Goal: Task Accomplishment & Management: Complete application form

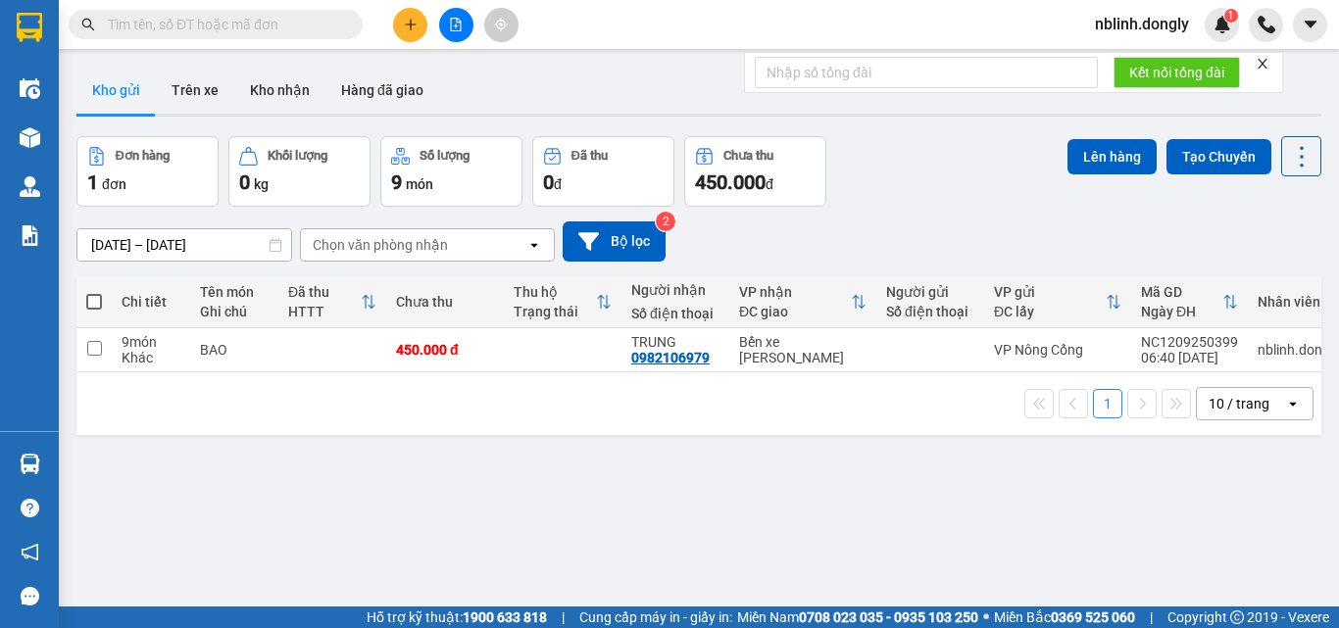
click at [415, 31] on button at bounding box center [410, 25] width 34 height 34
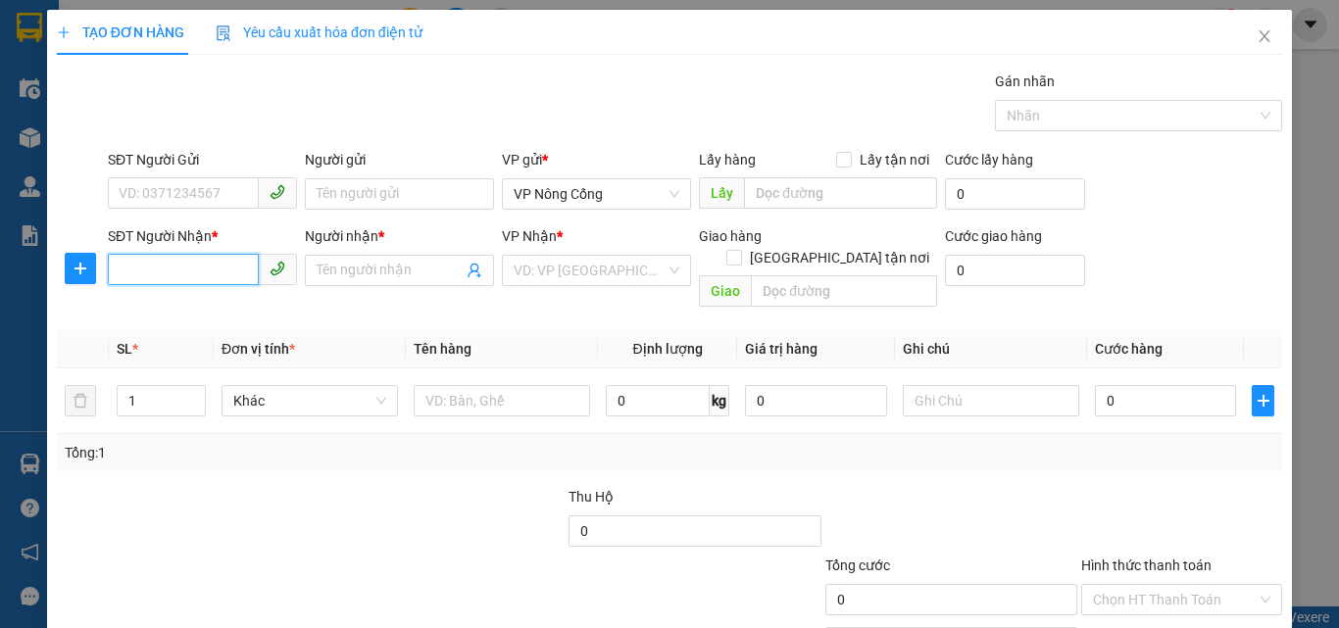
click at [218, 278] on input "SĐT Người Nhận *" at bounding box center [183, 269] width 151 height 31
type input "0941144474"
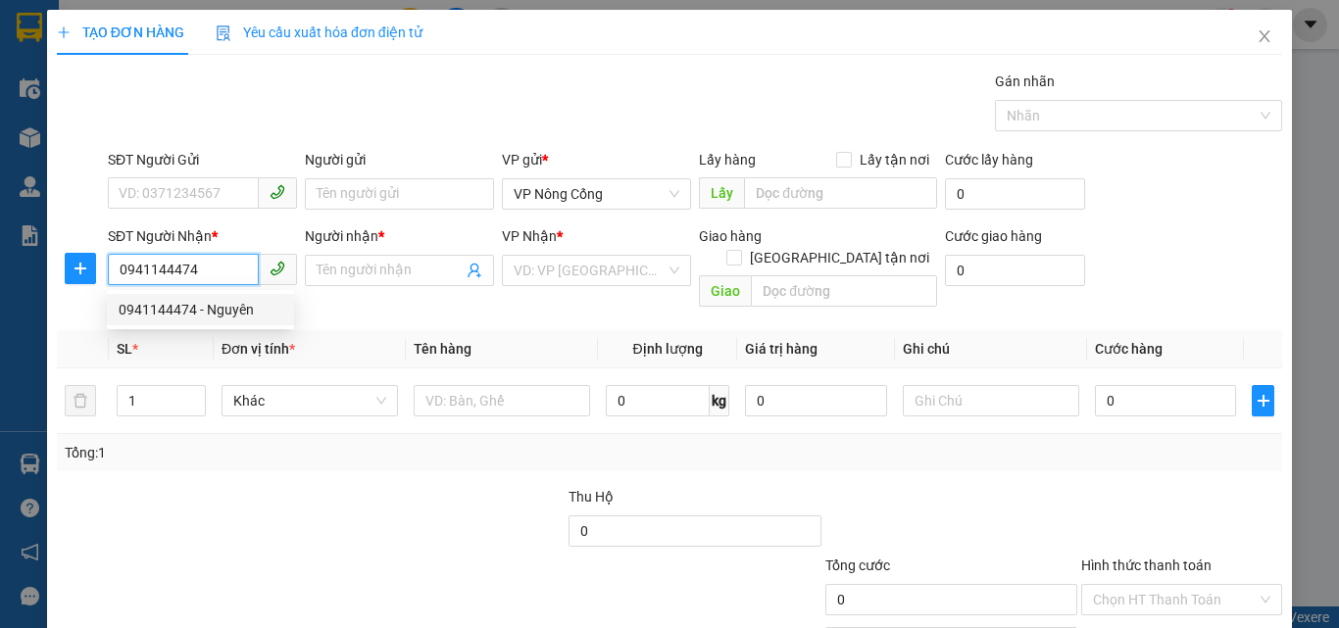
click at [194, 320] on div "0941144474 - Nguyên" at bounding box center [201, 310] width 164 height 22
type input "Nguyên"
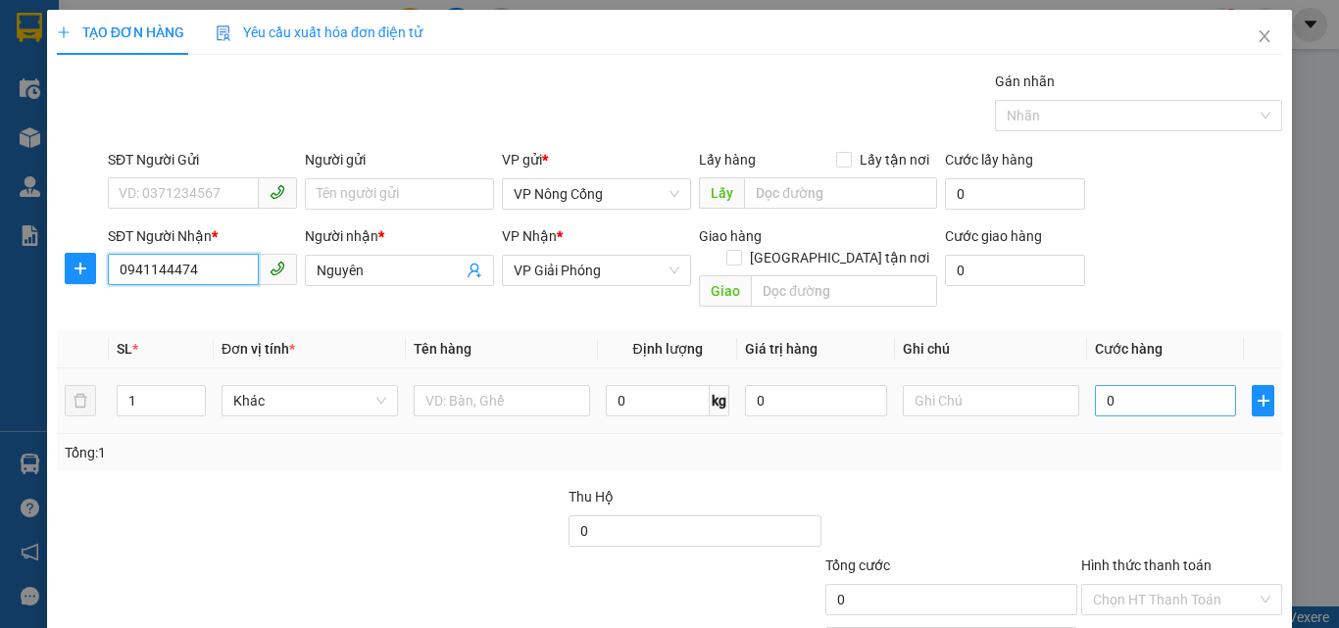
type input "0941144474"
click at [1120, 385] on input "0" at bounding box center [1165, 400] width 141 height 31
type input "5"
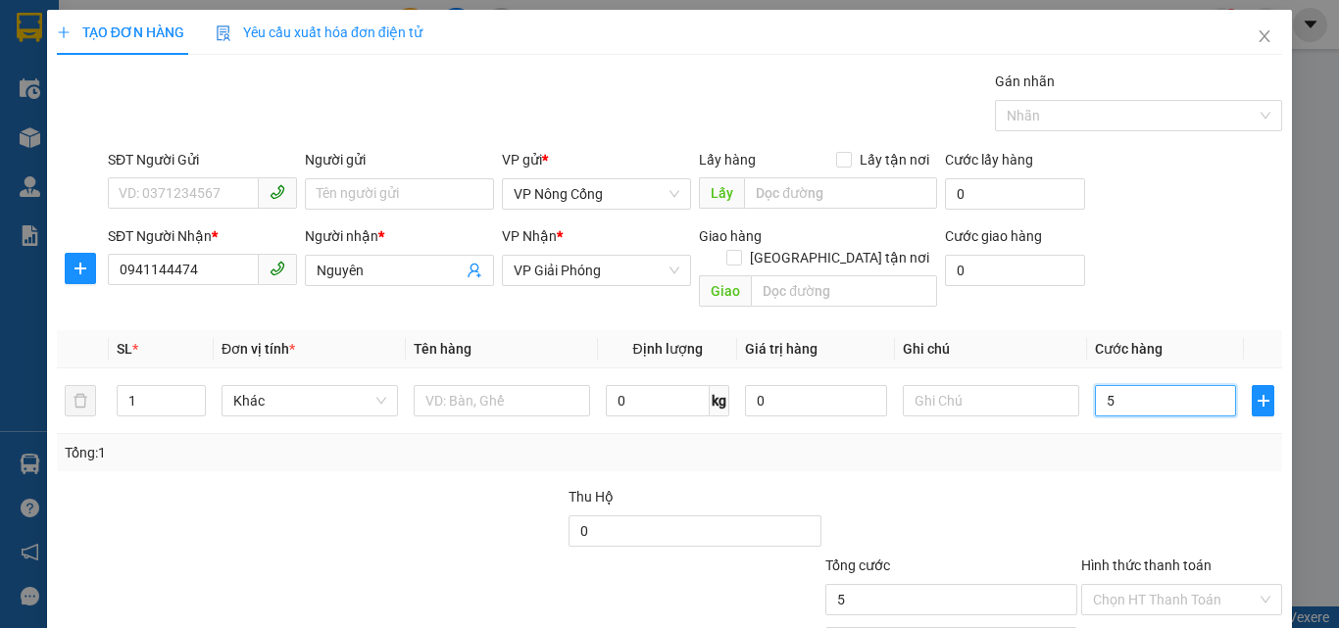
type input "50"
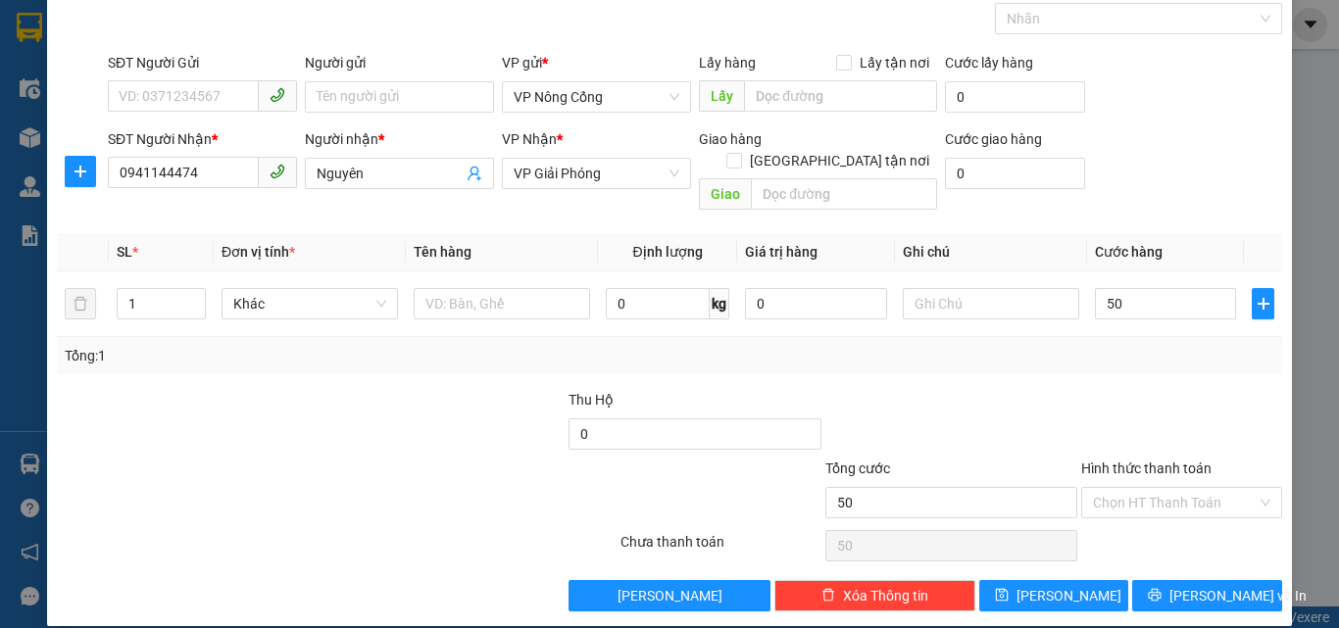
click at [462, 526] on div at bounding box center [337, 545] width 564 height 39
type input "50.000"
click at [1162, 288] on input "50.000" at bounding box center [1165, 303] width 141 height 31
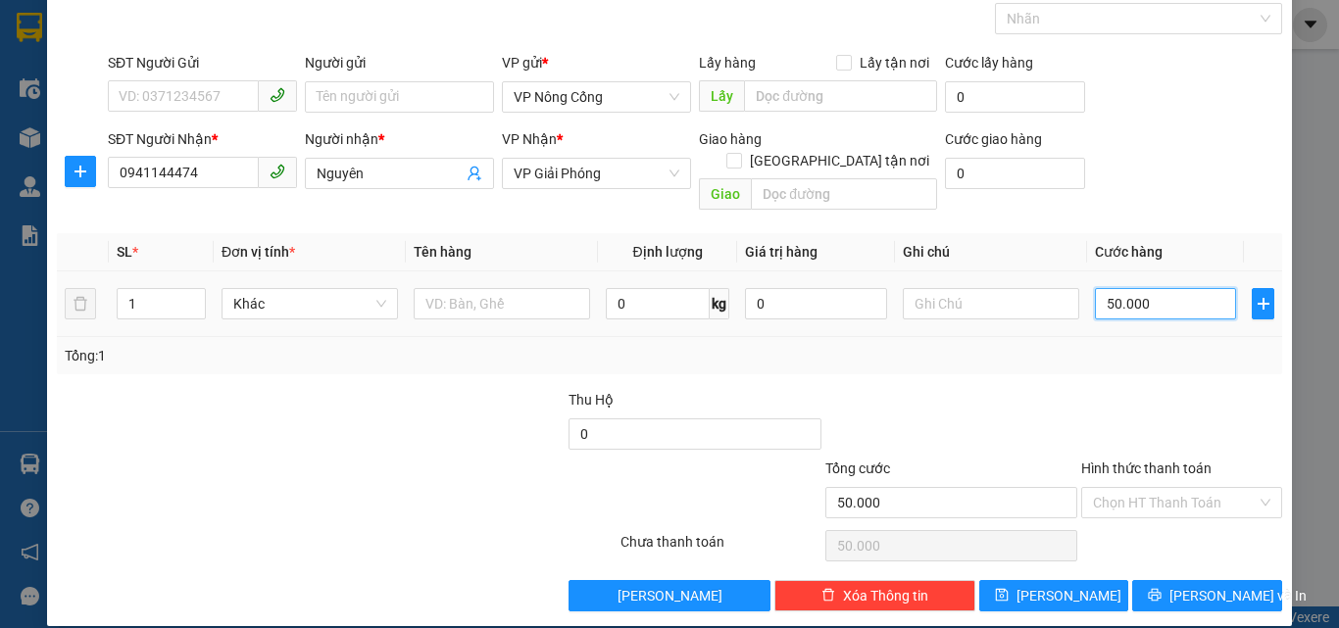
type input "4"
type input "40"
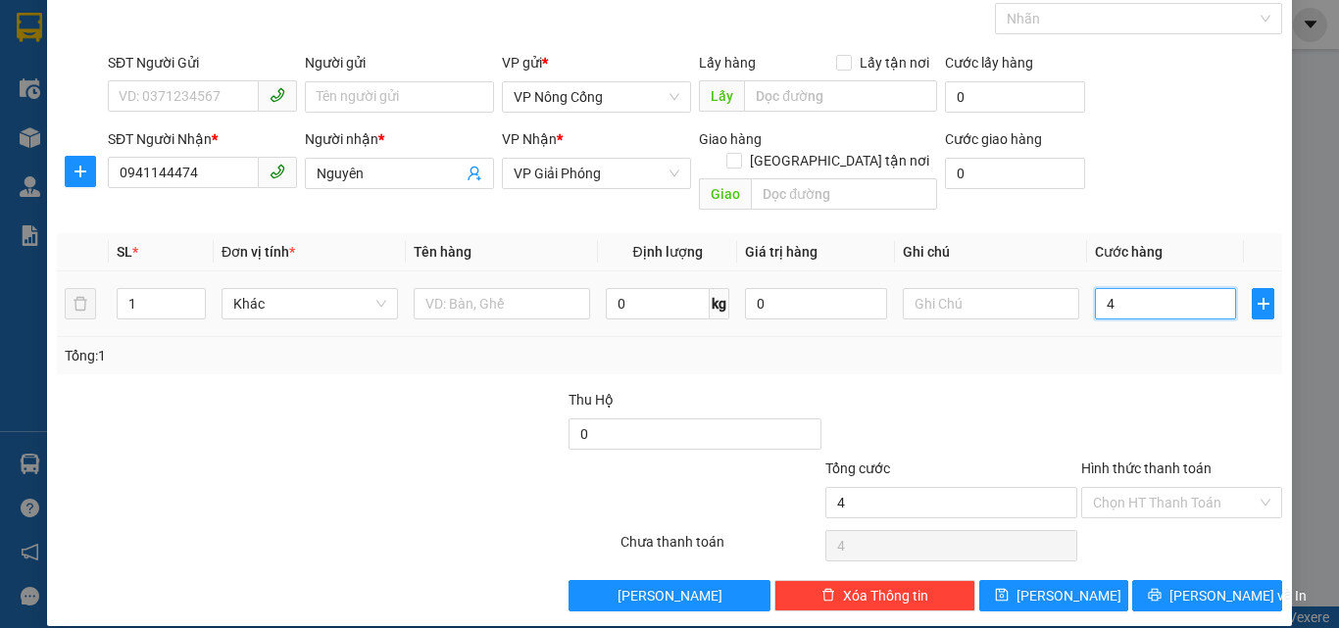
type input "40"
type input "40.000"
click at [432, 464] on div at bounding box center [516, 492] width 205 height 69
click at [1146, 494] on input "Hình thức thanh toán" at bounding box center [1175, 502] width 164 height 29
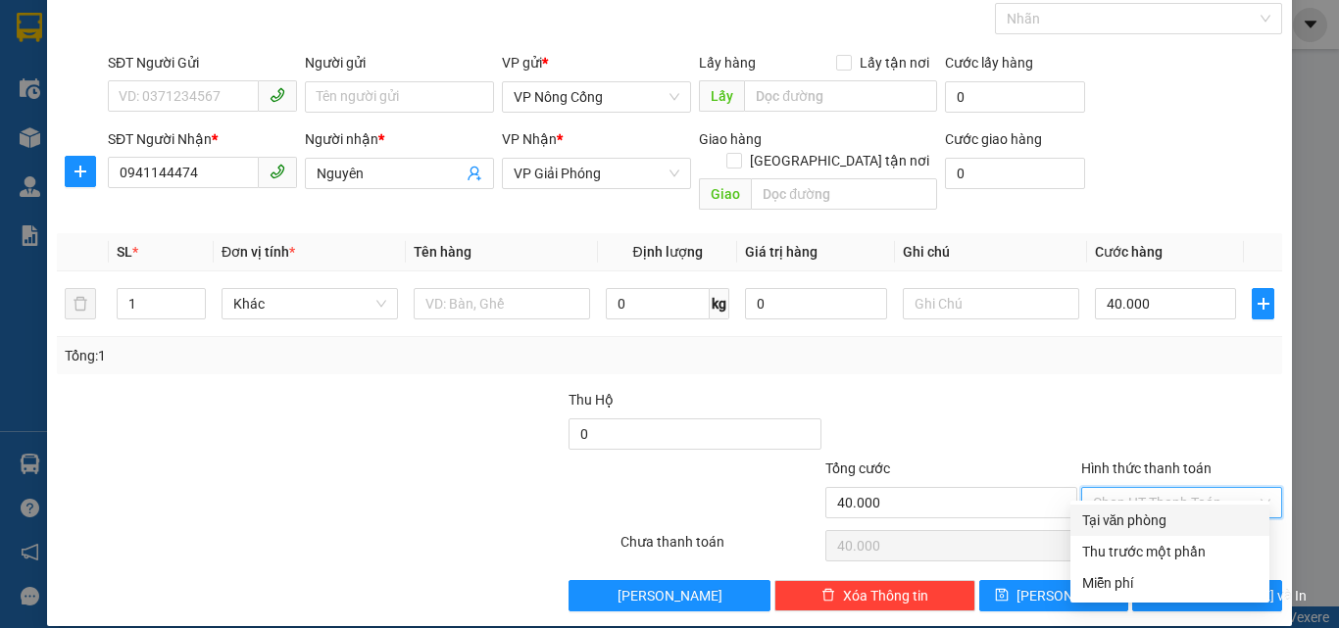
click at [1140, 524] on div "Tại văn phòng" at bounding box center [1169, 521] width 175 height 22
type input "0"
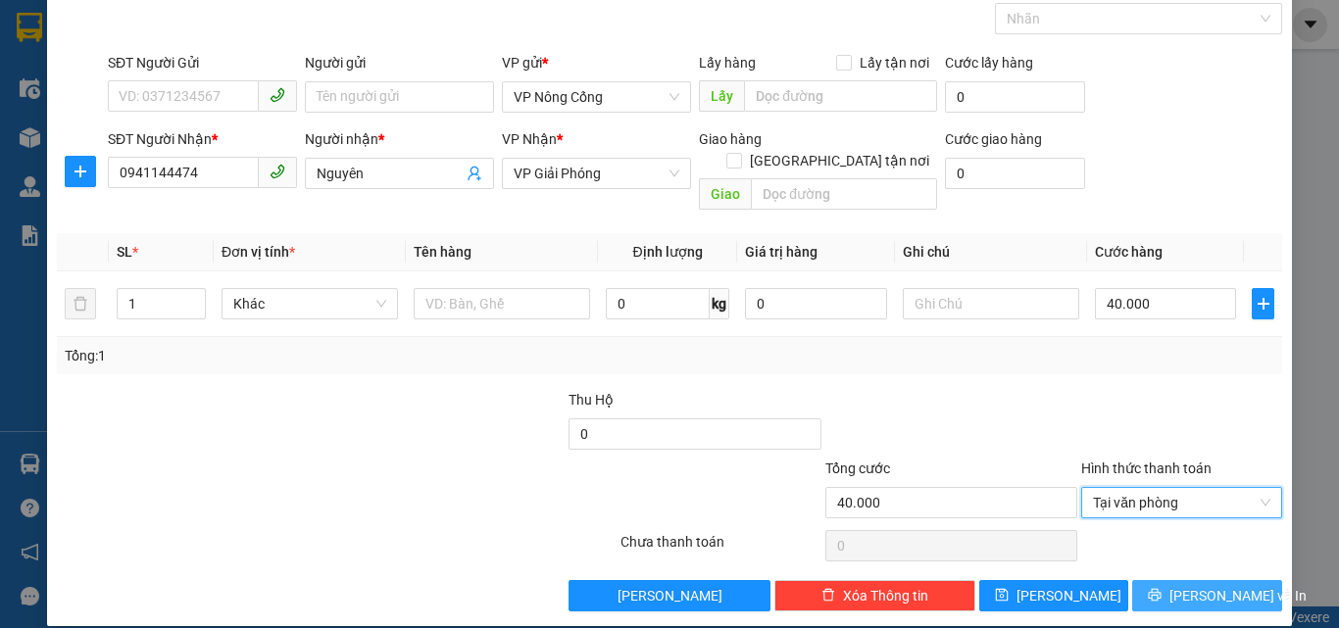
click at [1200, 585] on span "Lưu và In" at bounding box center [1238, 596] width 137 height 22
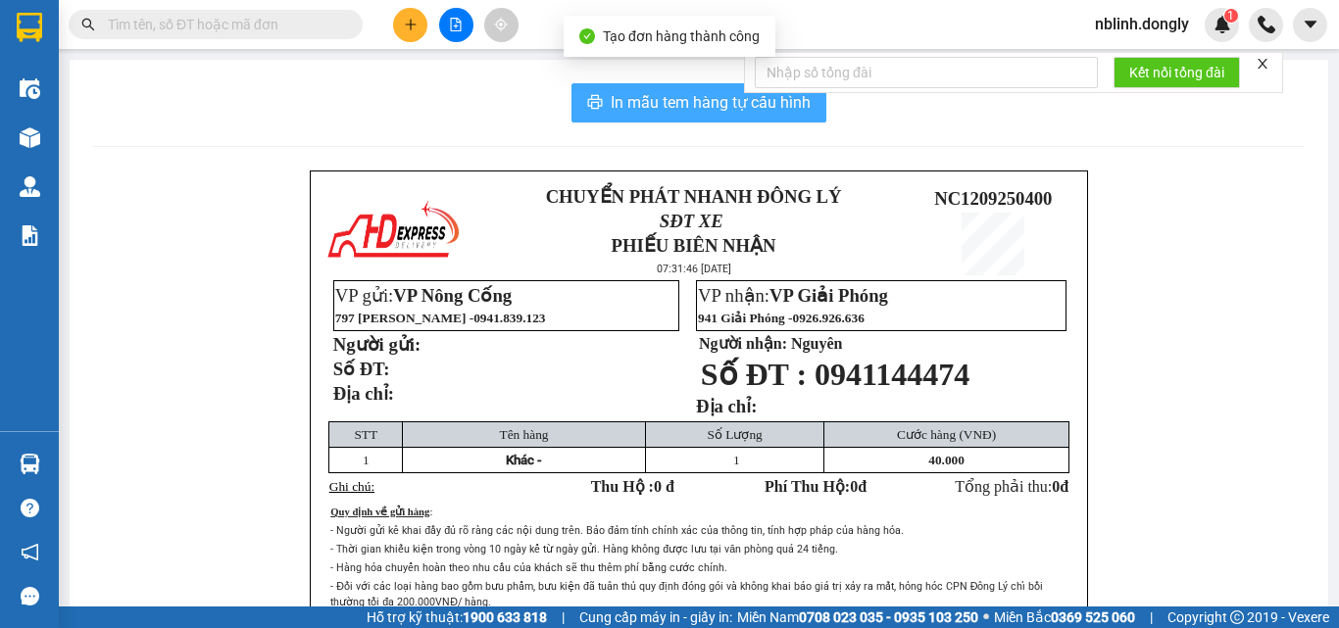
click at [711, 98] on span "In mẫu tem hàng tự cấu hình" at bounding box center [711, 102] width 200 height 25
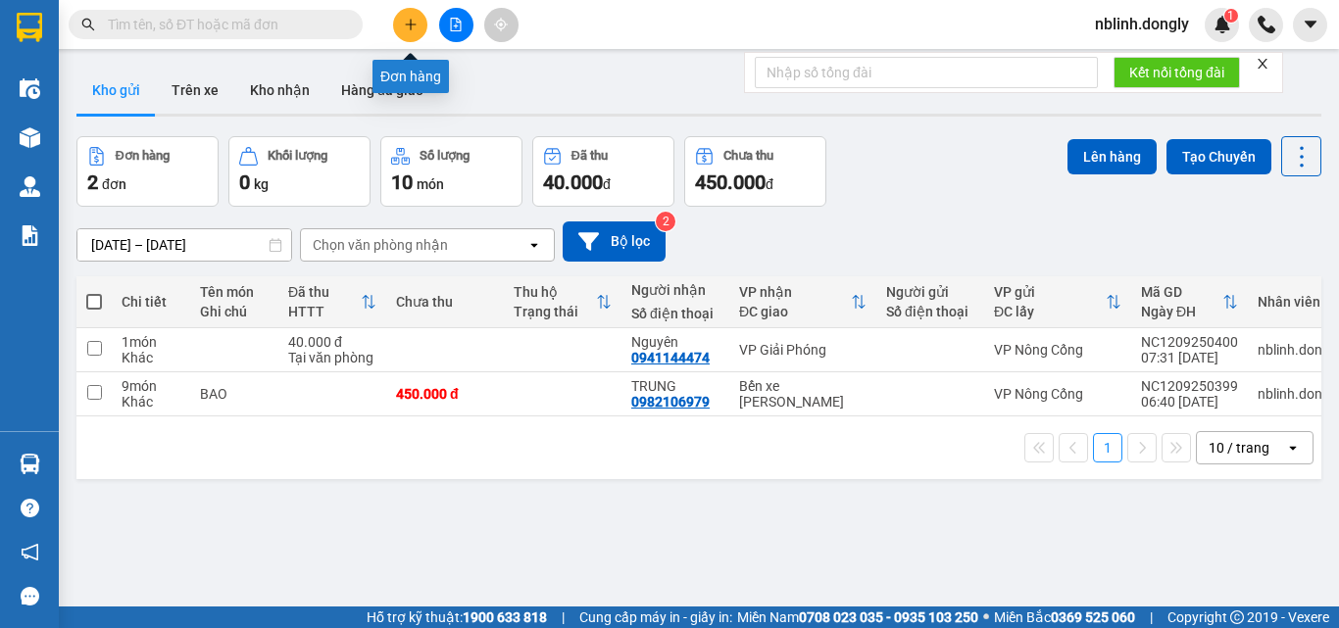
click at [415, 25] on icon "plus" at bounding box center [411, 25] width 14 height 14
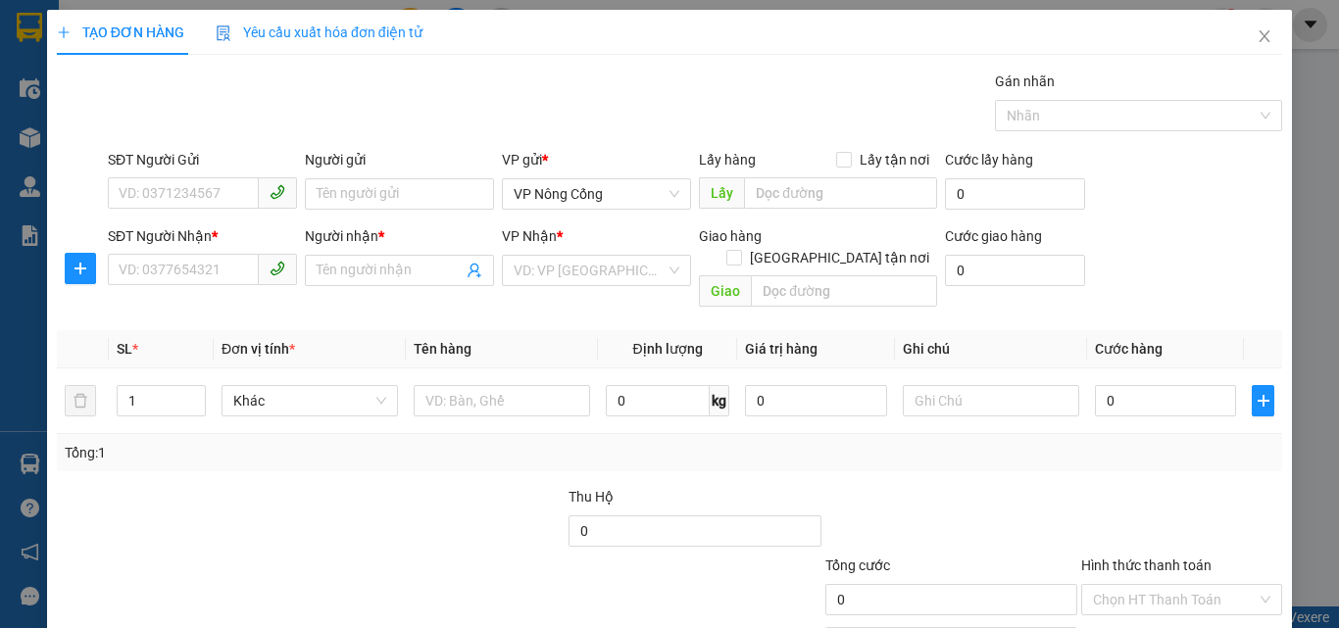
click at [180, 244] on div "SĐT Người Nhận *" at bounding box center [202, 236] width 189 height 22
click at [180, 254] on input "SĐT Người Nhận *" at bounding box center [183, 269] width 151 height 31
click at [177, 268] on input "SĐT Người Nhận *" at bounding box center [183, 269] width 151 height 31
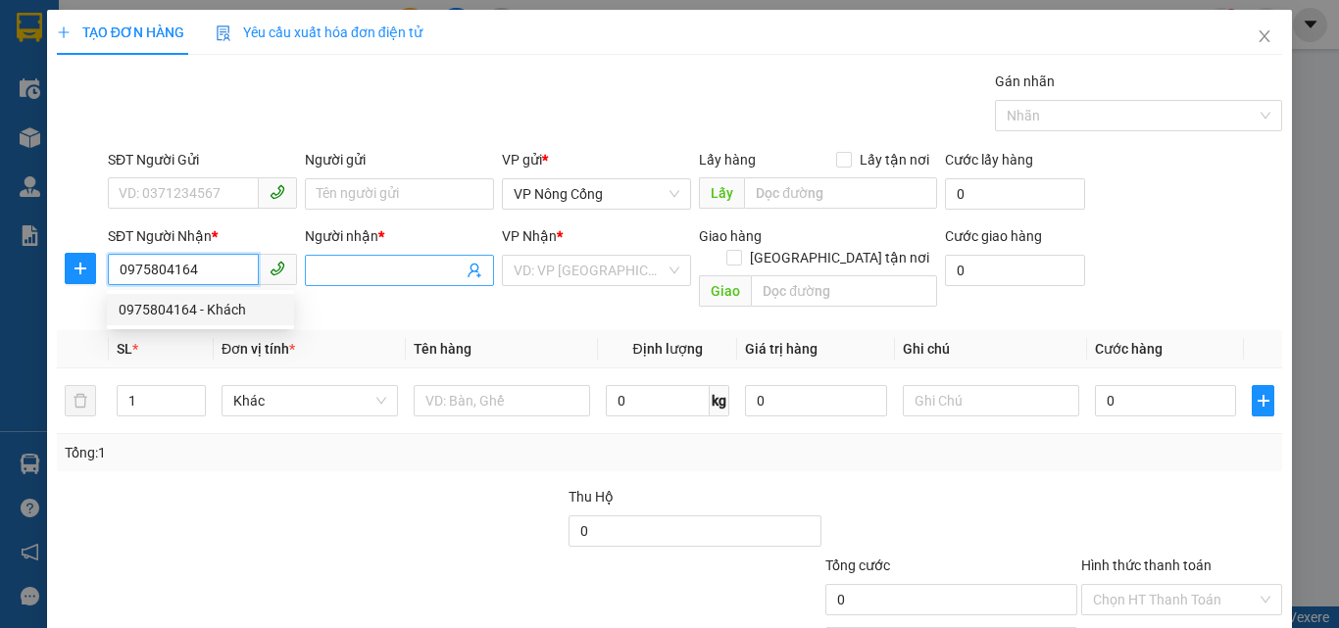
type input "0975804164"
click at [364, 261] on input "Người nhận *" at bounding box center [390, 271] width 146 height 22
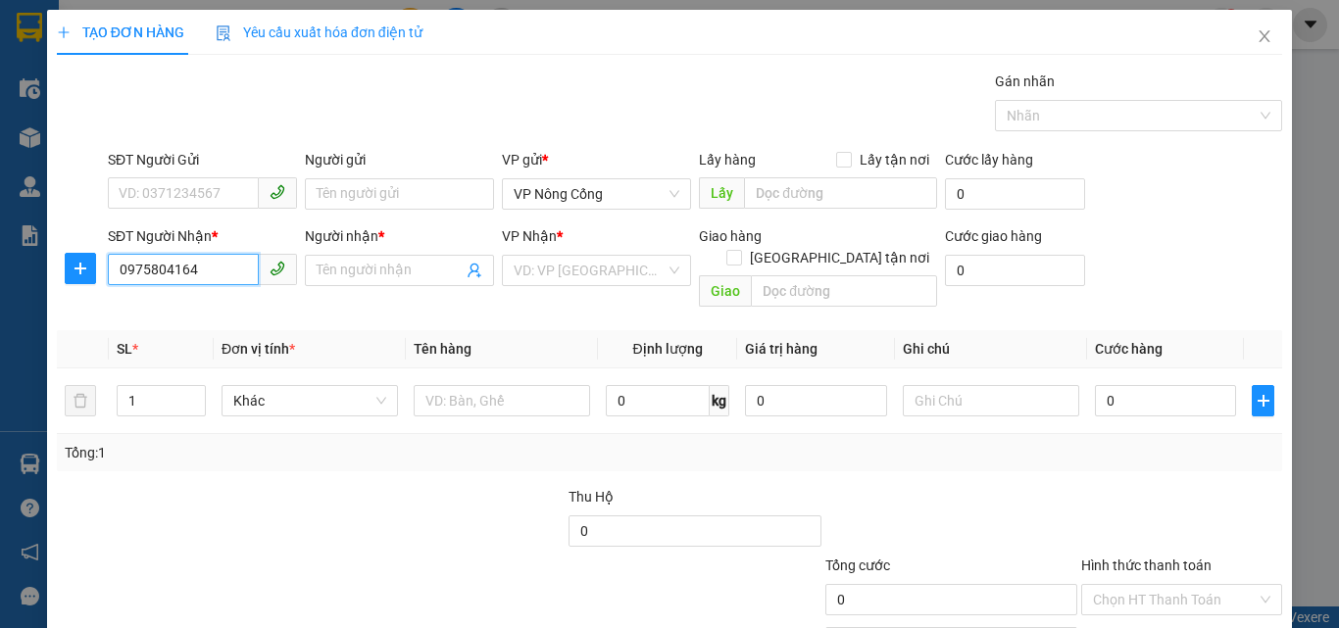
click at [195, 274] on input "0975804164" at bounding box center [183, 269] width 151 height 31
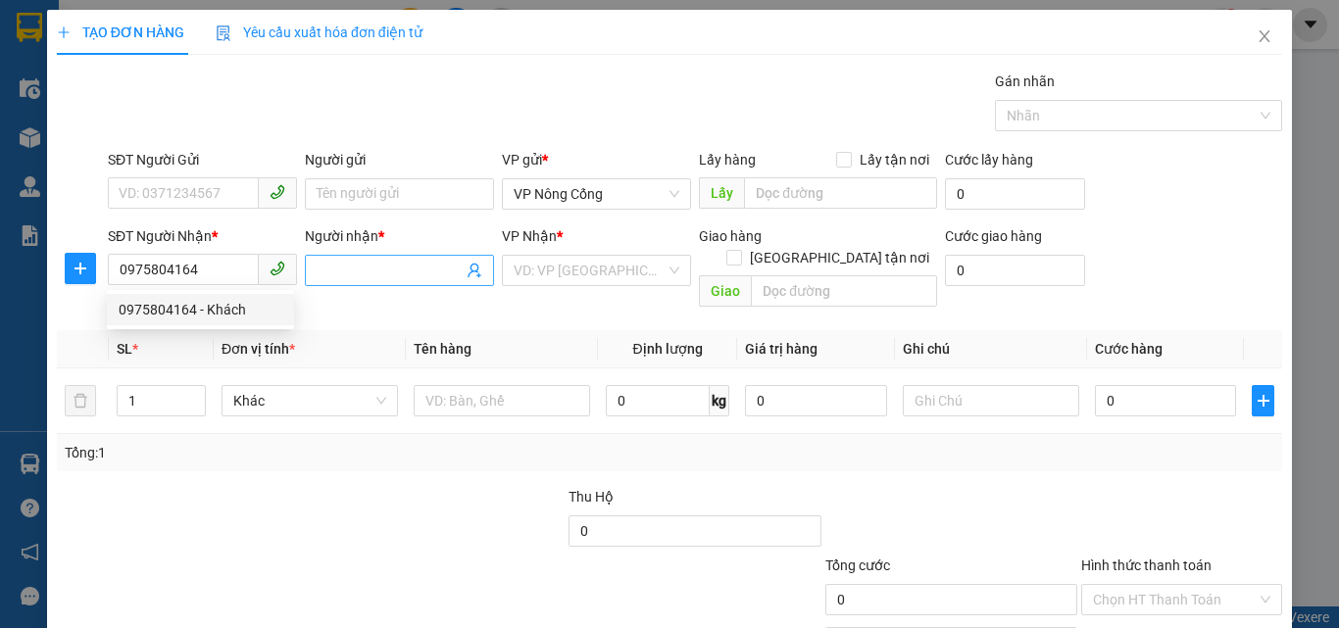
click at [364, 271] on input "Người nhận *" at bounding box center [390, 271] width 146 height 22
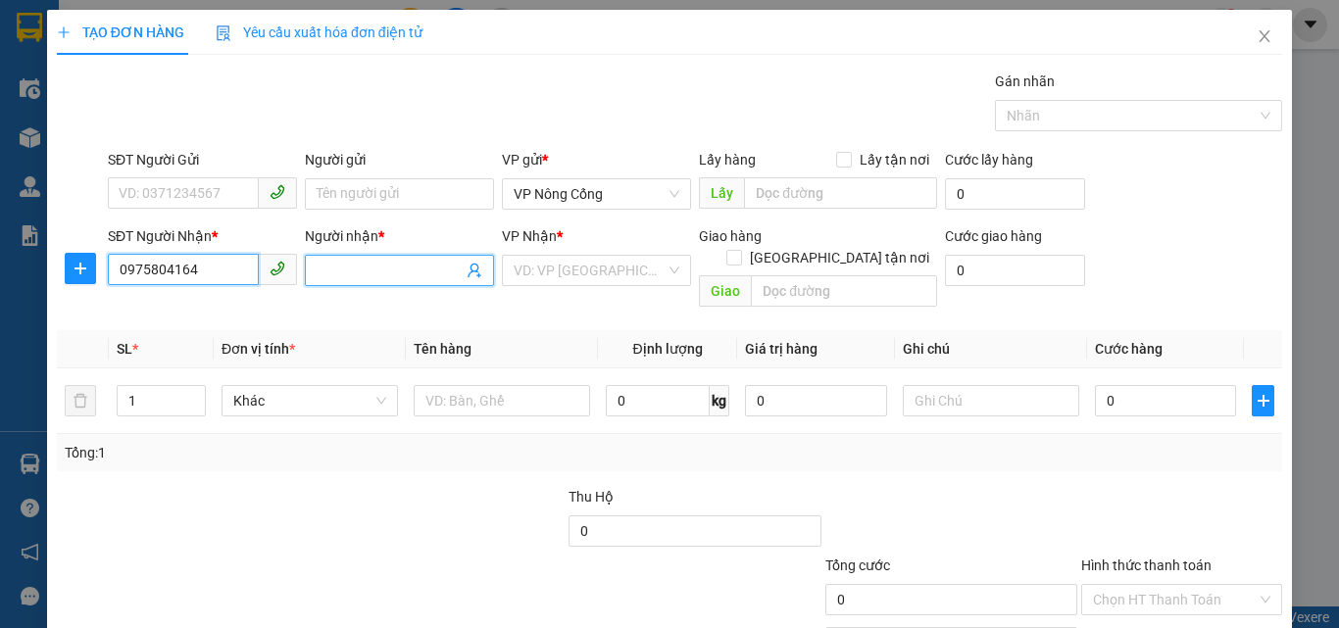
click at [203, 266] on input "0975804164" at bounding box center [183, 269] width 151 height 31
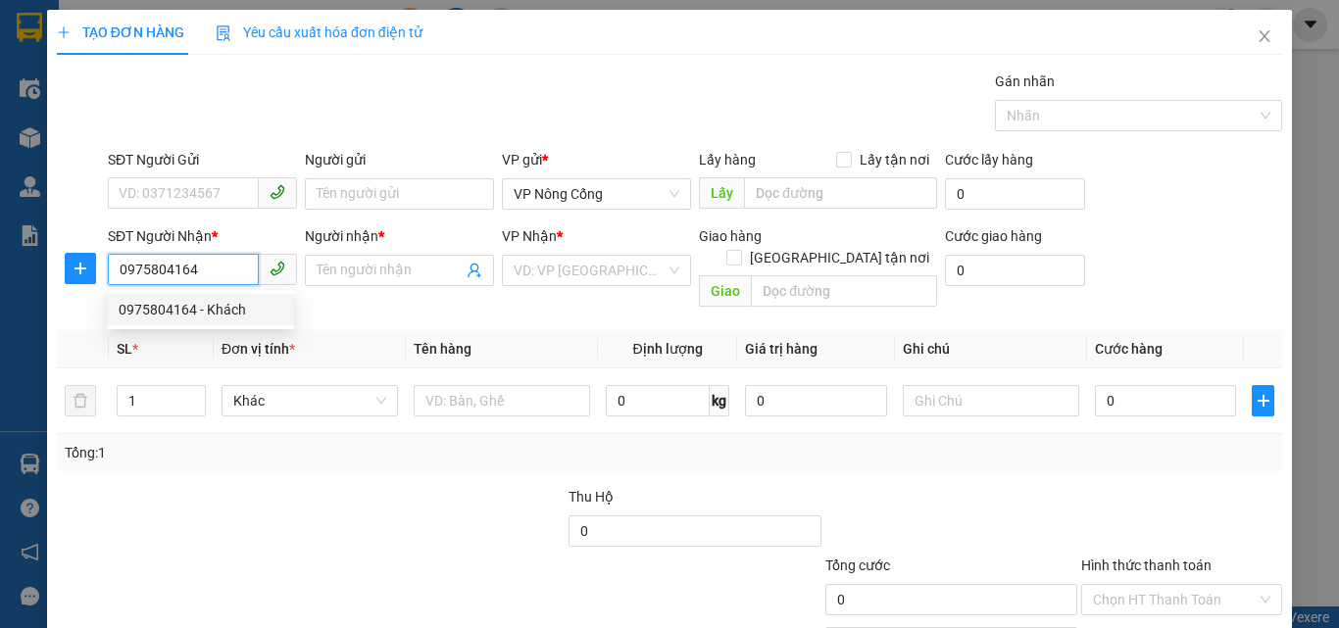
click at [215, 312] on div "0975804164 - Khách" at bounding box center [201, 310] width 164 height 22
type input "Khách"
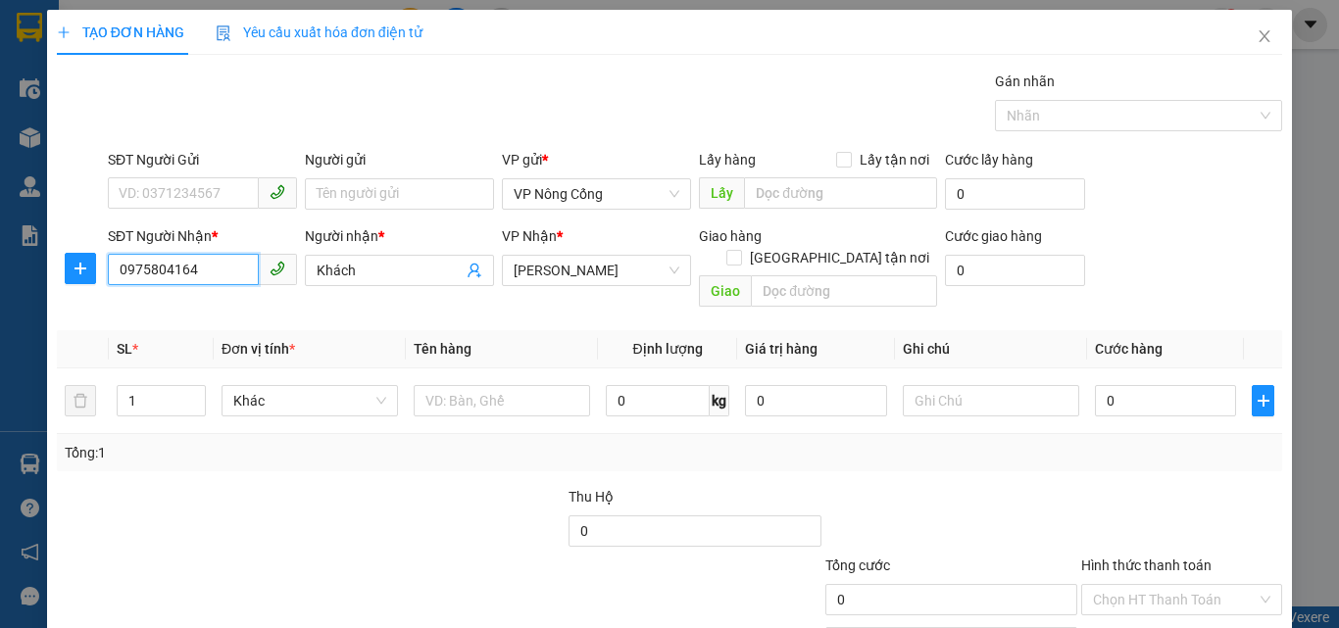
scroll to position [97, 0]
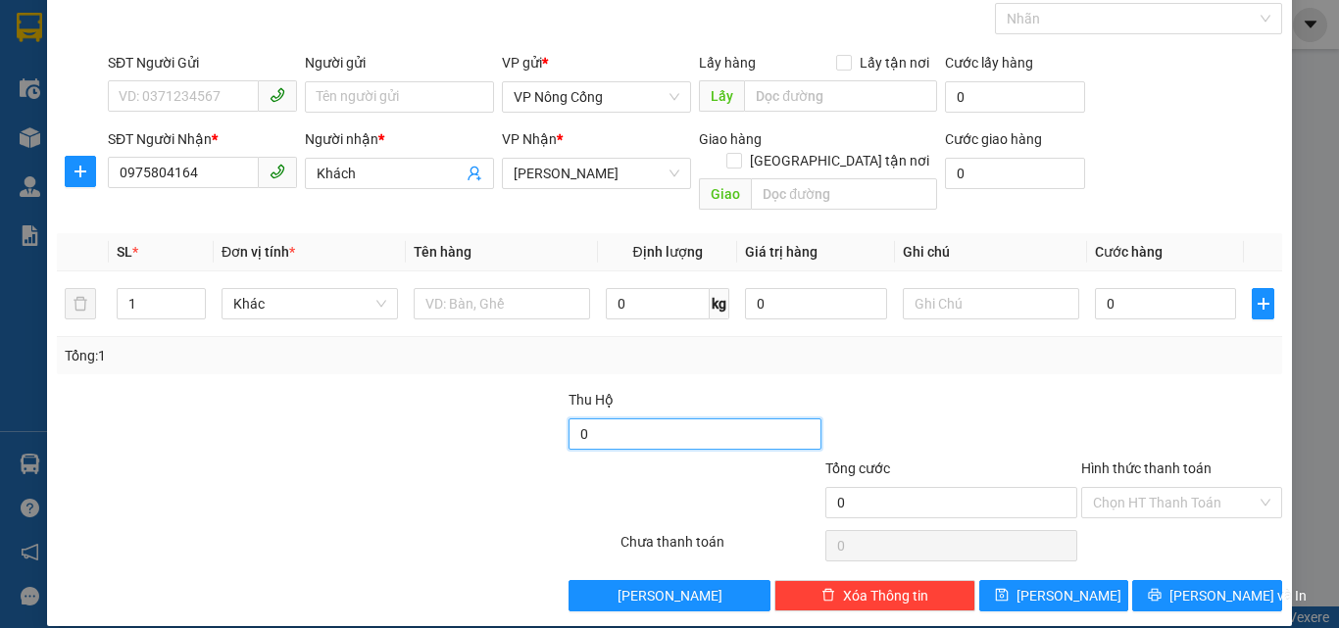
click at [705, 419] on input "0" at bounding box center [695, 434] width 252 height 31
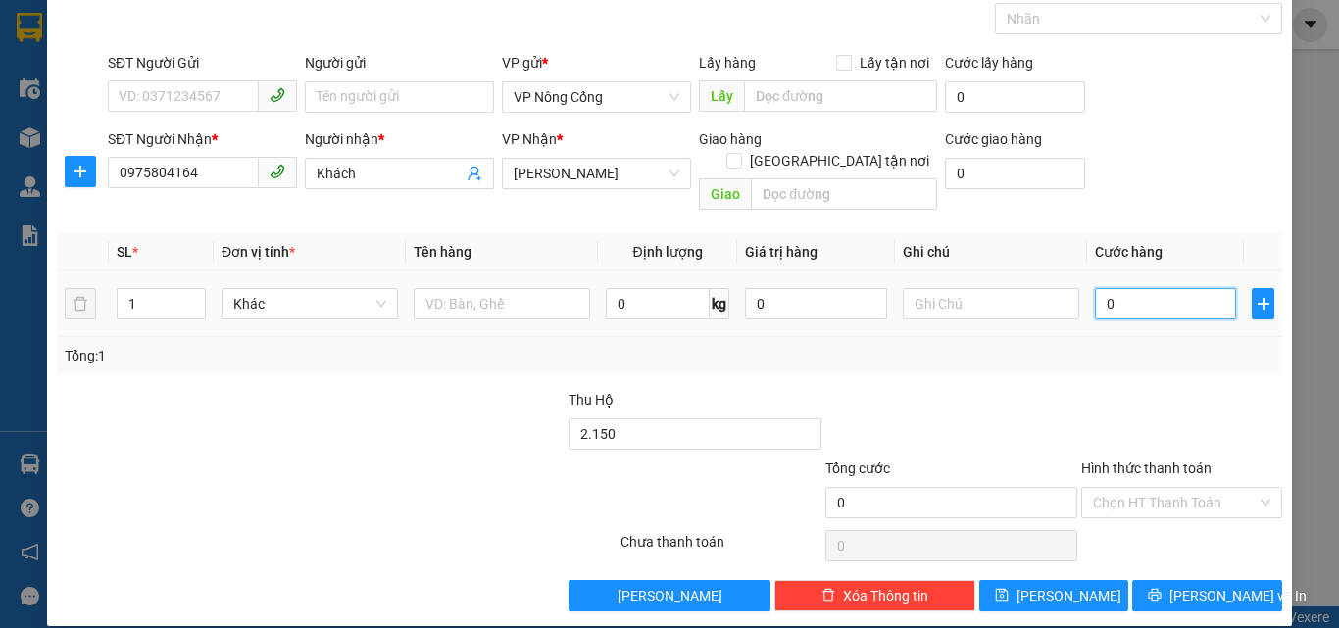
type input "2.150.000"
click at [1157, 296] on input "0" at bounding box center [1165, 303] width 141 height 31
type input "5"
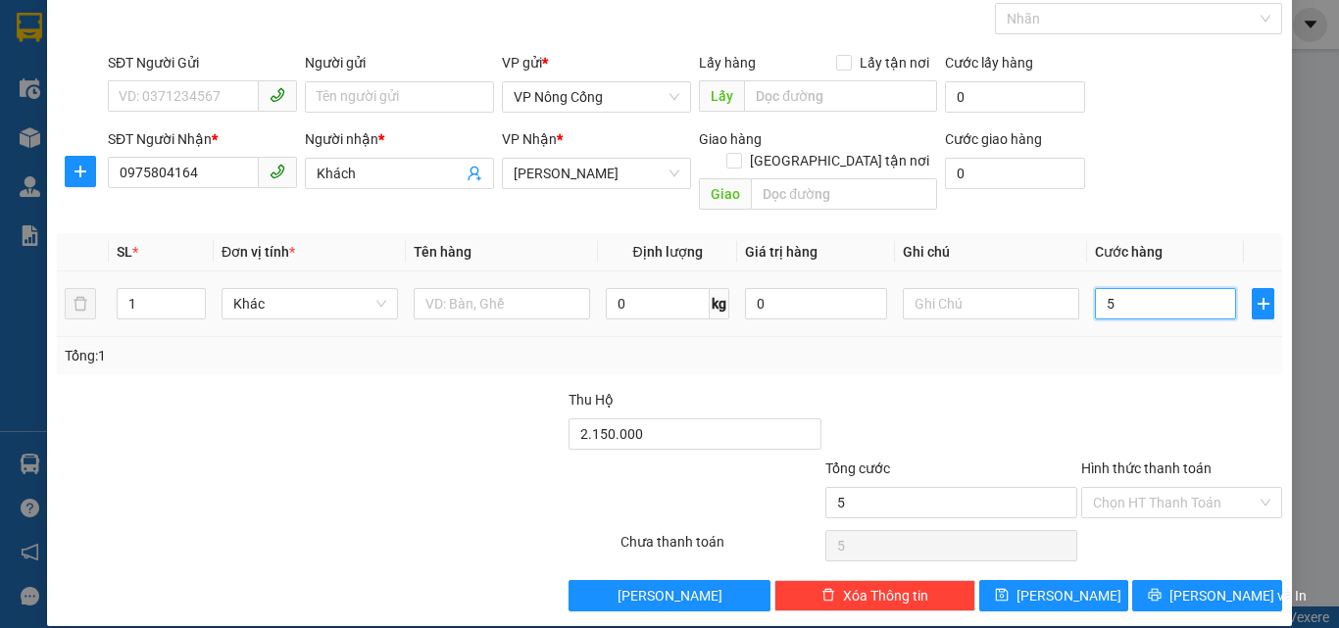
type input "50"
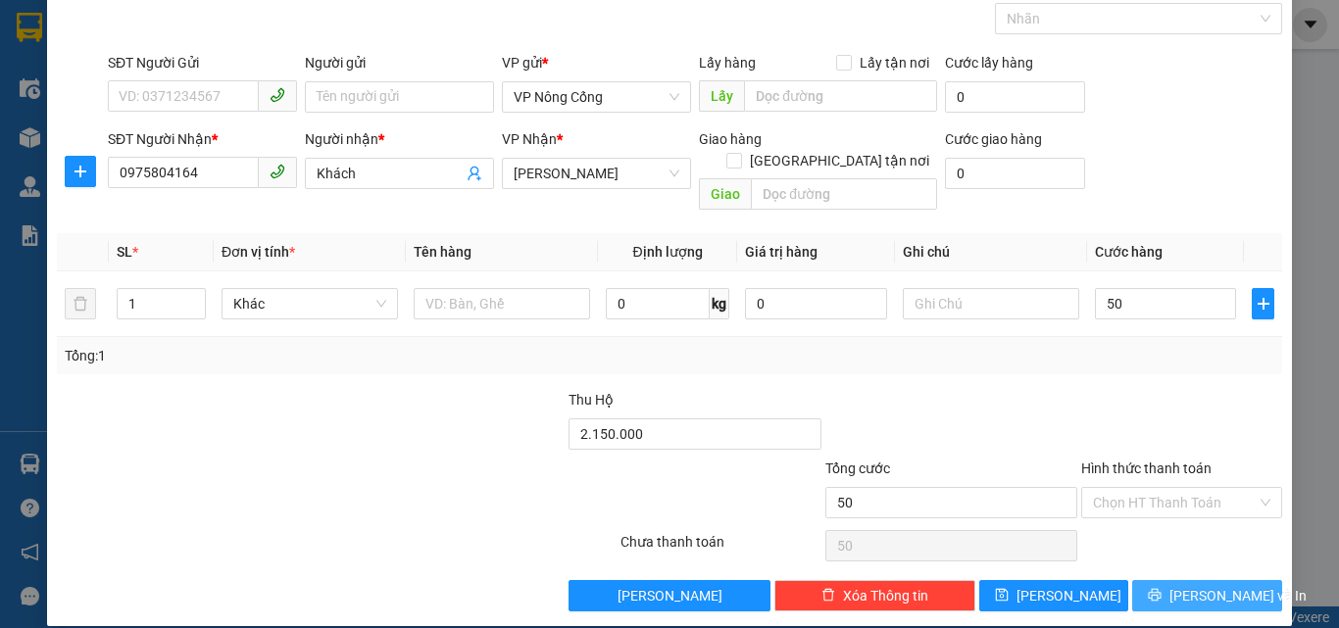
type input "50.000"
click at [1157, 588] on icon "printer" at bounding box center [1155, 595] width 14 height 14
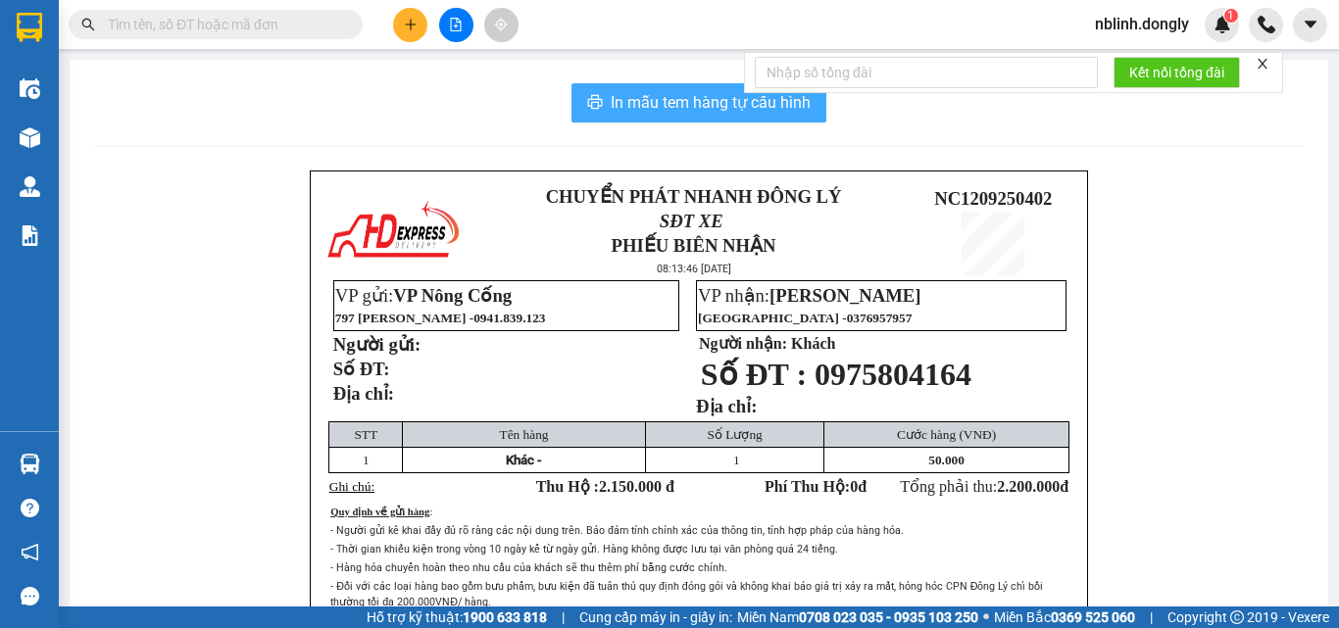
click at [666, 115] on span "In mẫu tem hàng tự cấu hình" at bounding box center [711, 102] width 200 height 25
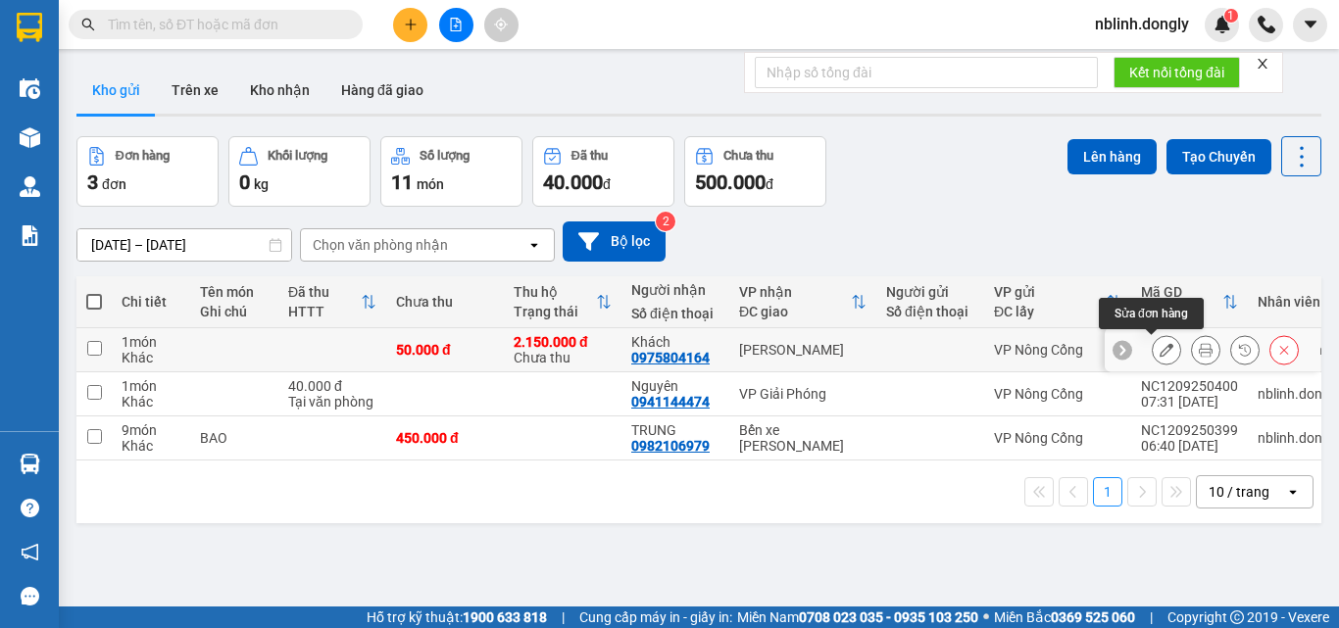
click at [1160, 349] on icon at bounding box center [1167, 350] width 14 height 14
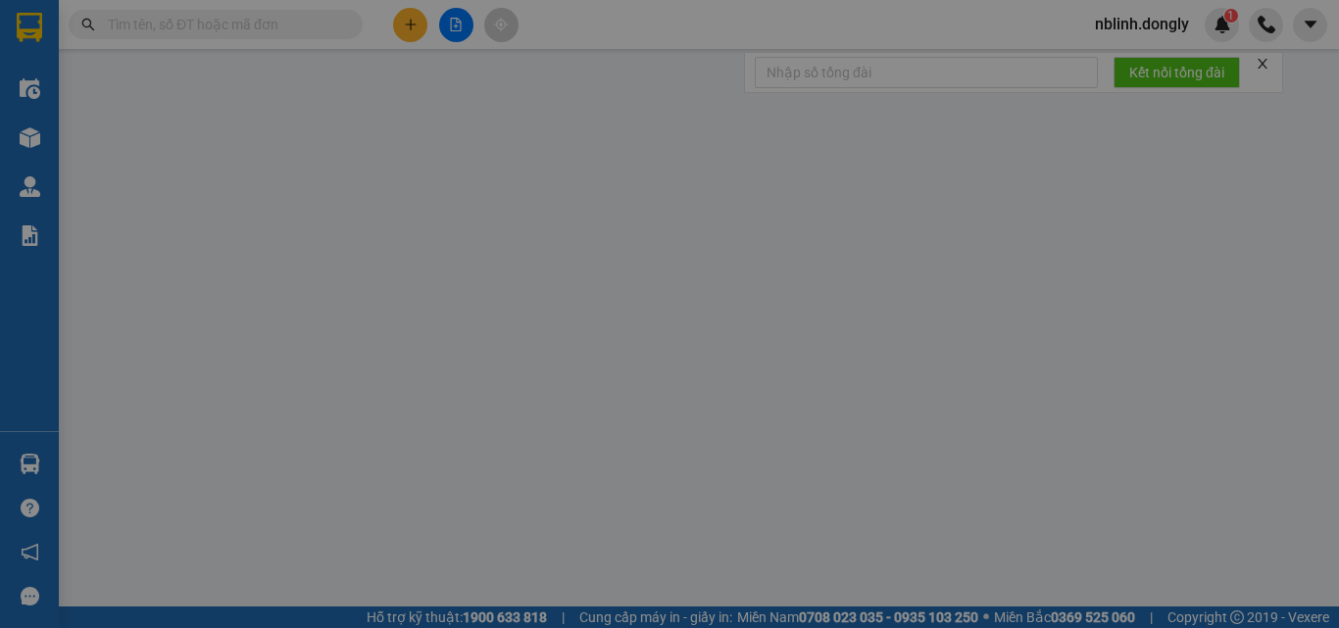
type input "0975804164"
type input "Khách"
type input "50.000"
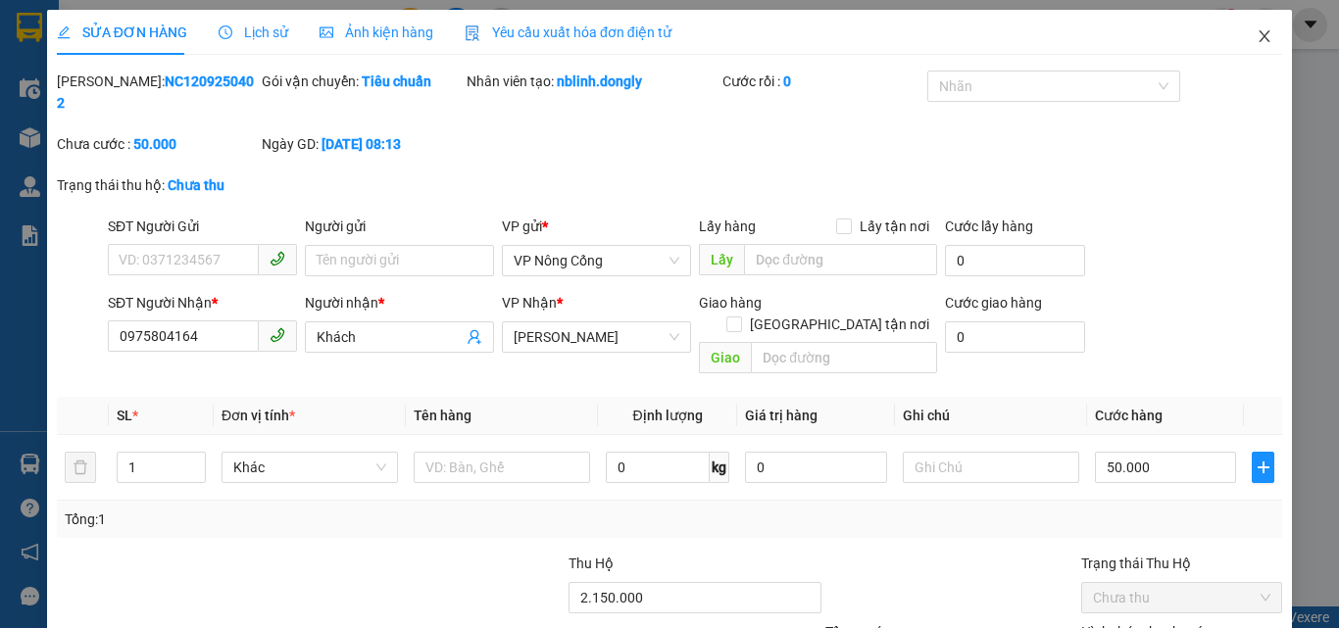
click at [1257, 41] on icon "close" at bounding box center [1265, 36] width 16 height 16
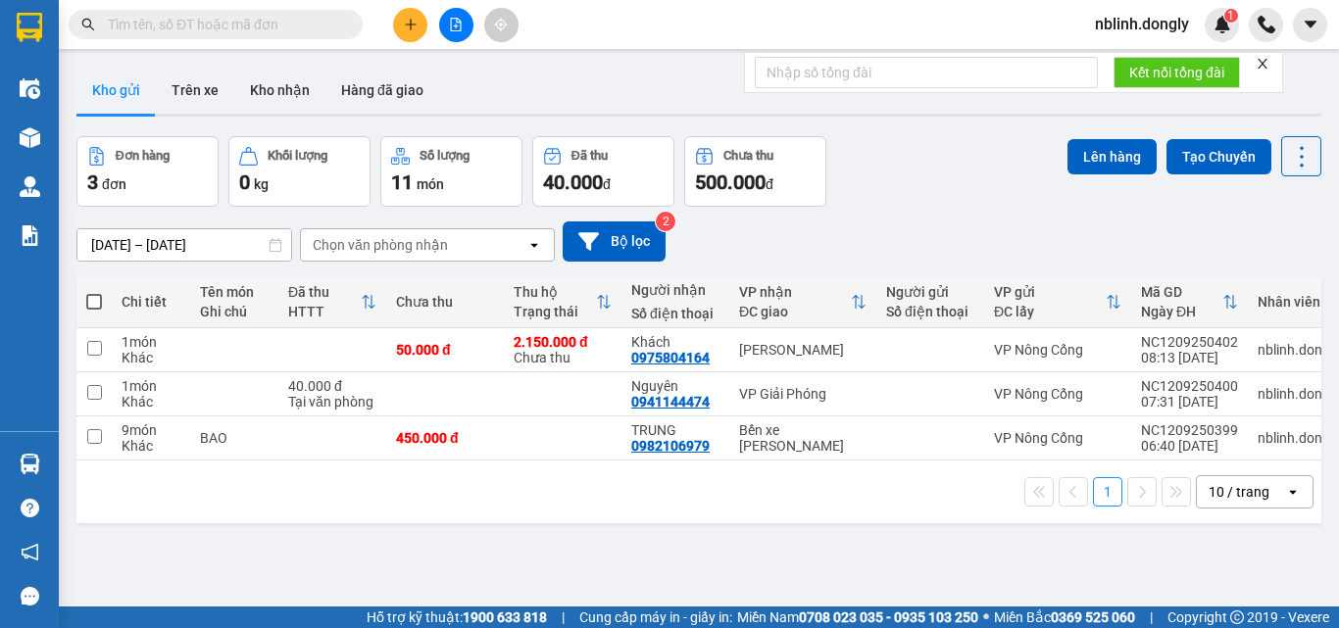
click at [400, 24] on button at bounding box center [410, 25] width 34 height 34
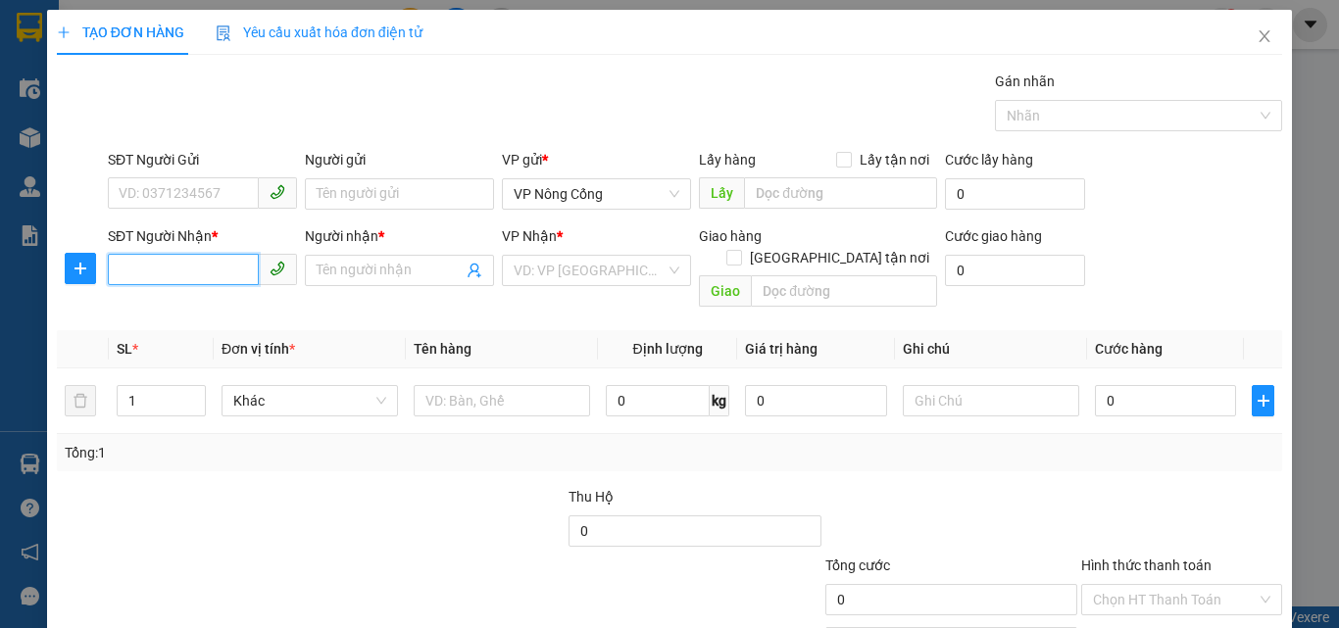
click at [194, 277] on input "SĐT Người Nhận *" at bounding box center [183, 269] width 151 height 31
type input "0363931415"
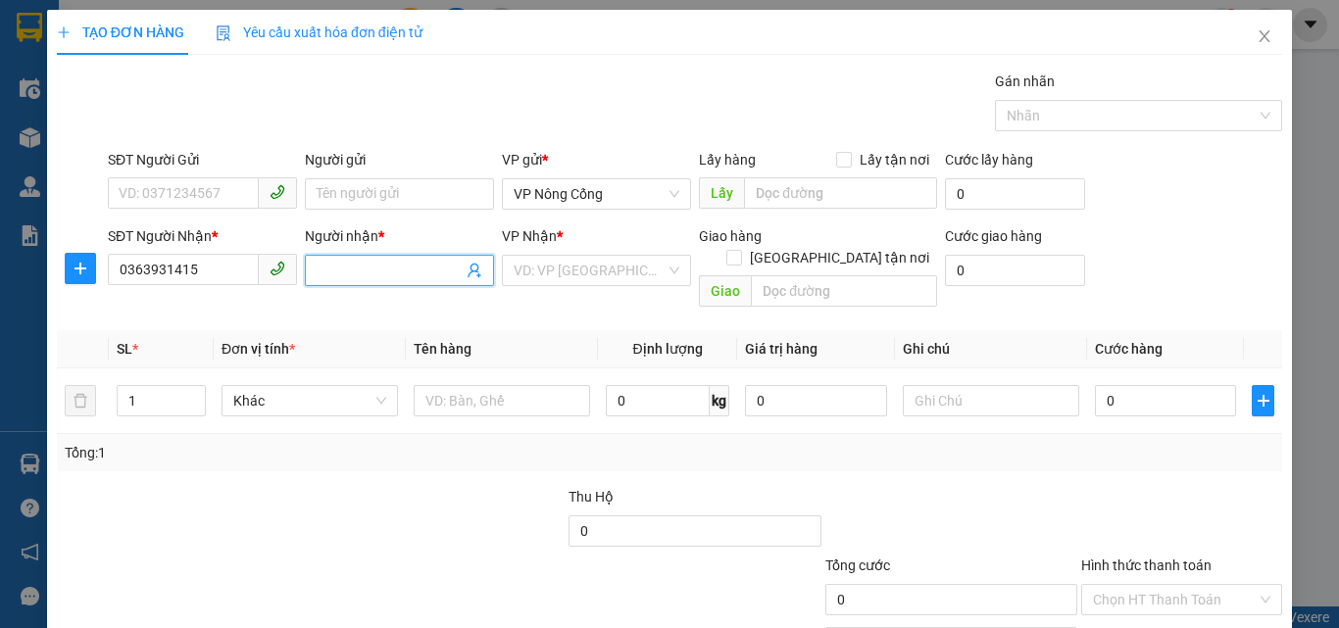
click at [371, 269] on input "Người nhận *" at bounding box center [390, 271] width 146 height 22
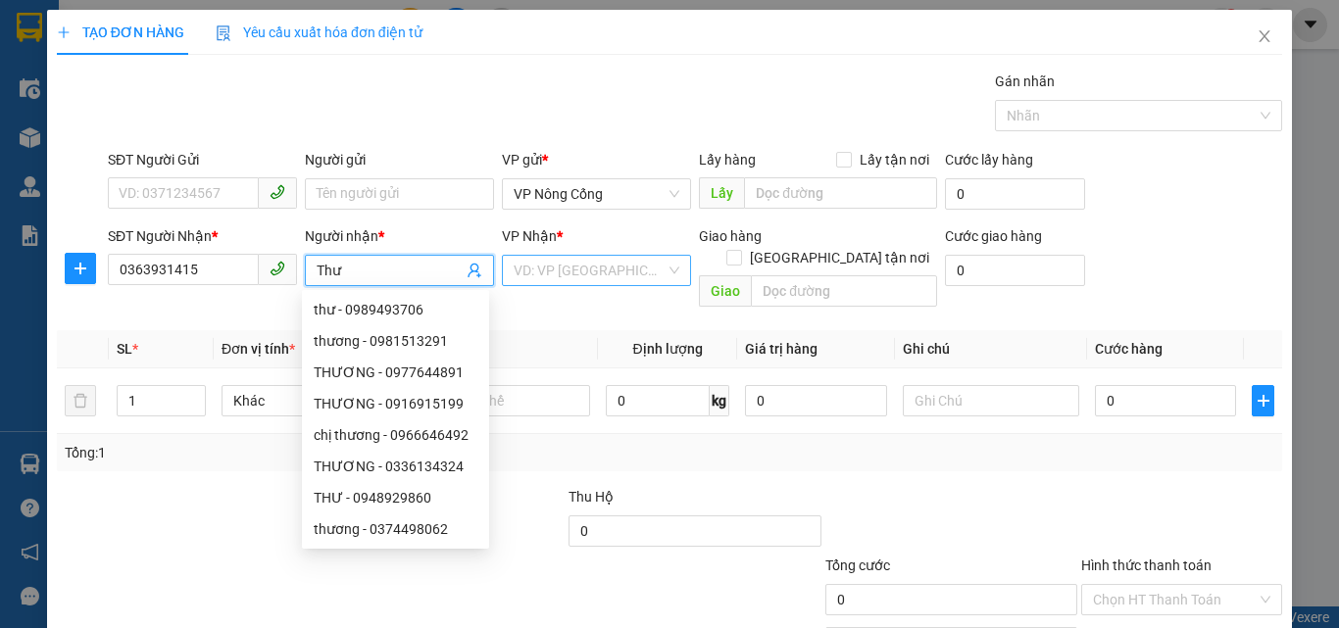
click at [666, 275] on div "VD: VP Sài Gòn" at bounding box center [596, 270] width 189 height 31
type input "Thư"
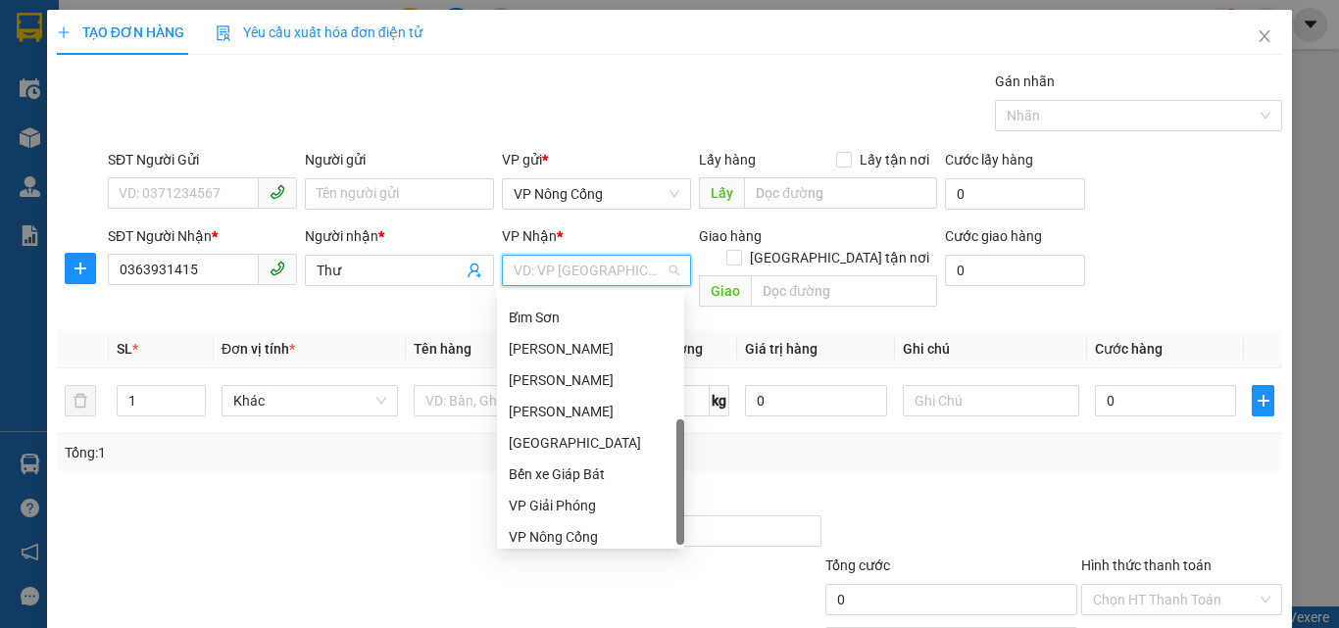
scroll to position [282, 0]
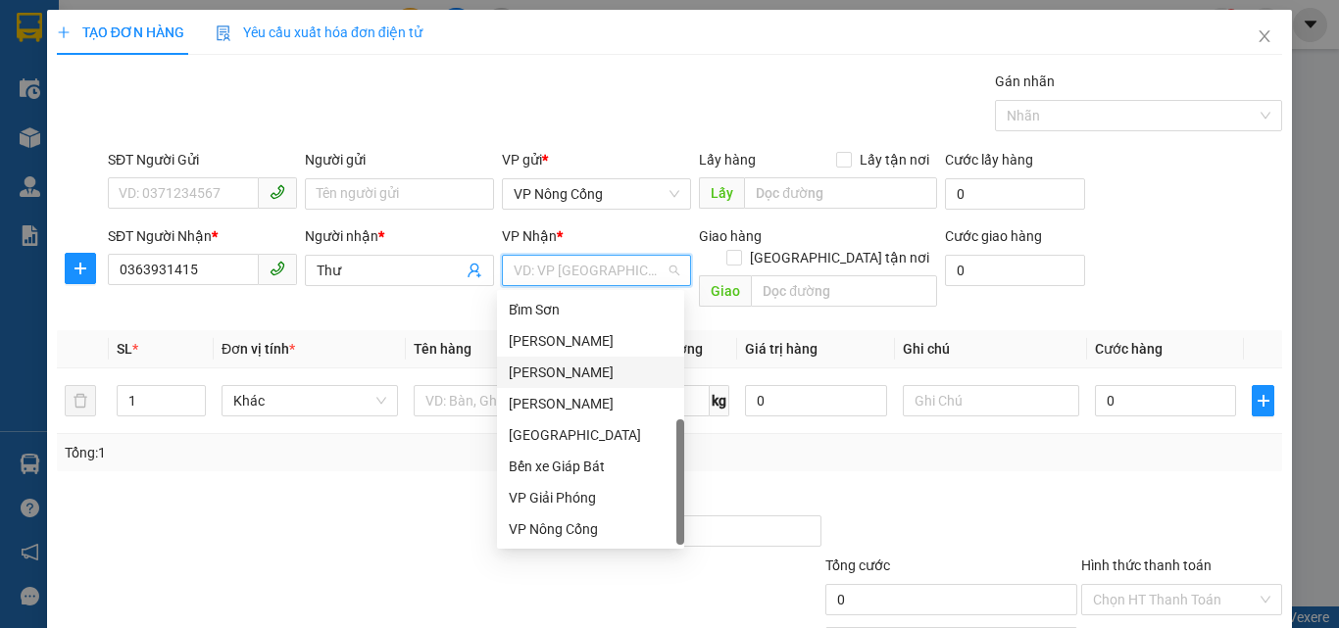
click at [544, 375] on div "Thái Nguyên" at bounding box center [591, 373] width 164 height 22
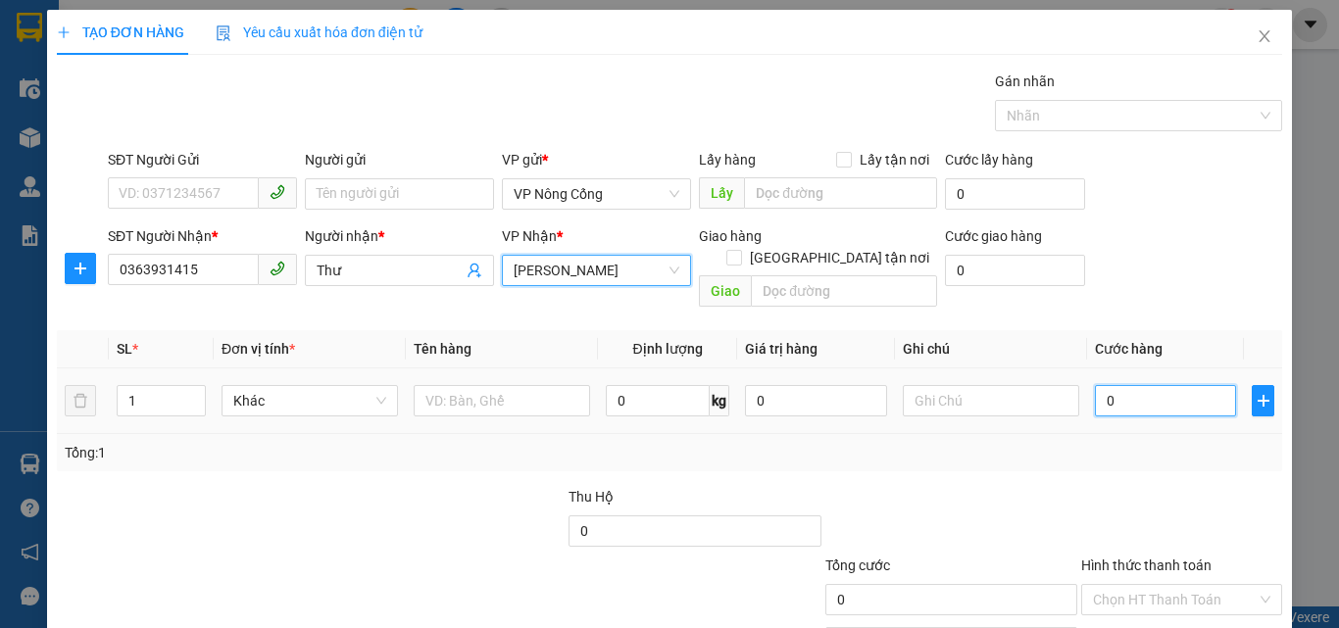
click at [1109, 387] on input "0" at bounding box center [1165, 400] width 141 height 31
type input "03"
type input "3"
type input "030"
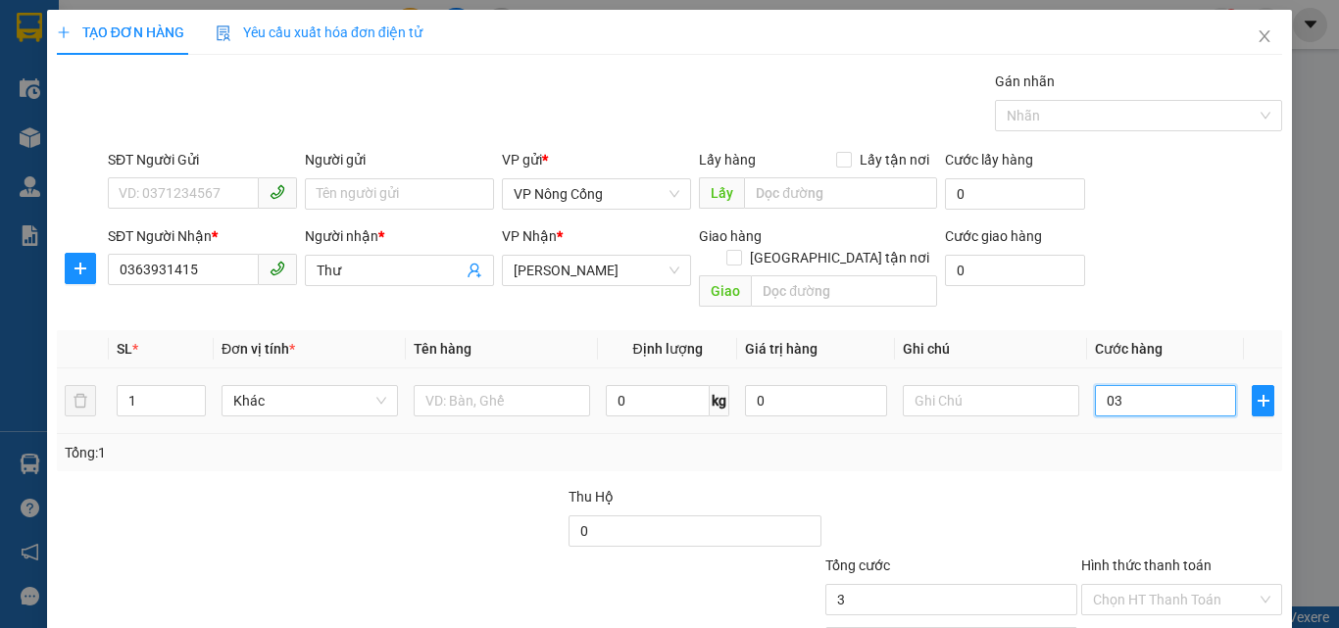
type input "30"
type input "0.300"
type input "300"
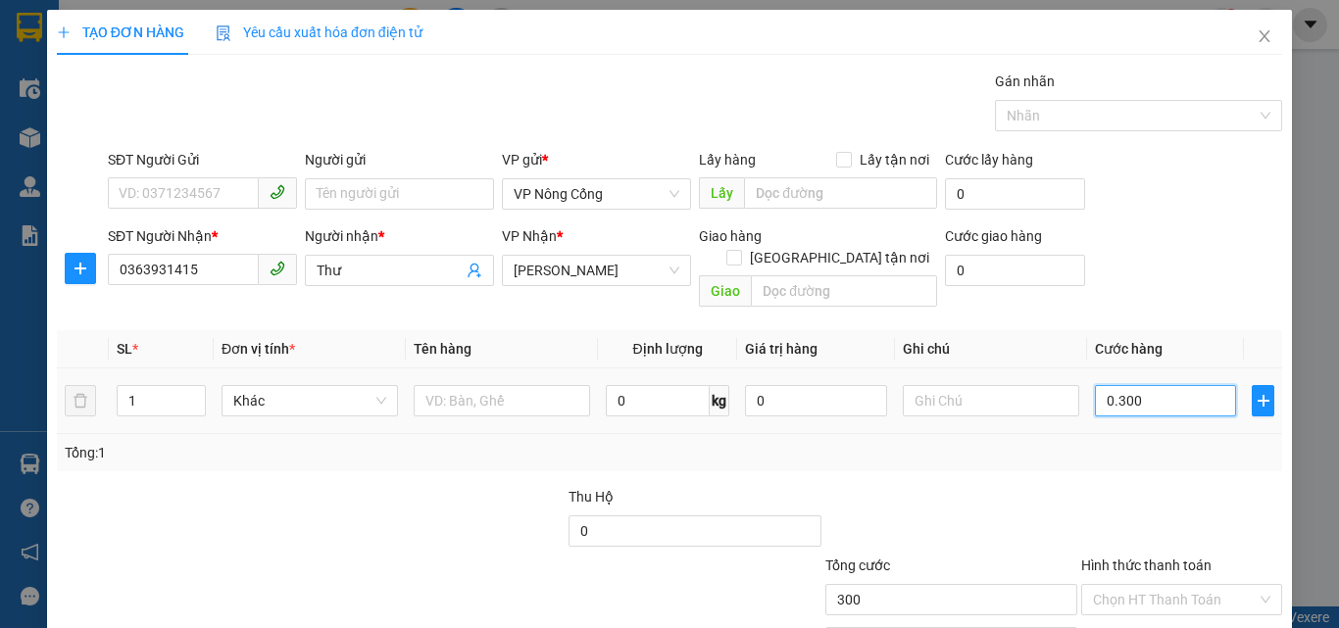
type input "03.000"
type input "3.000"
type input "0.300"
type input "300"
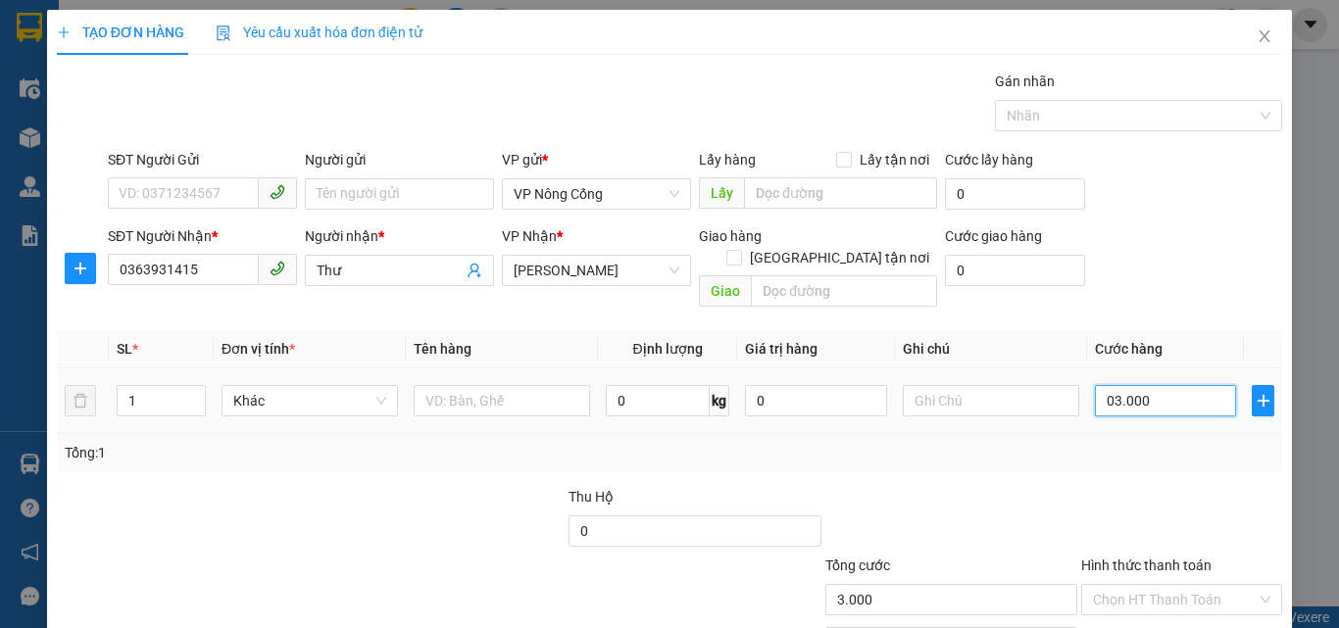
type input "300"
type input "030"
type input "30"
type input "03"
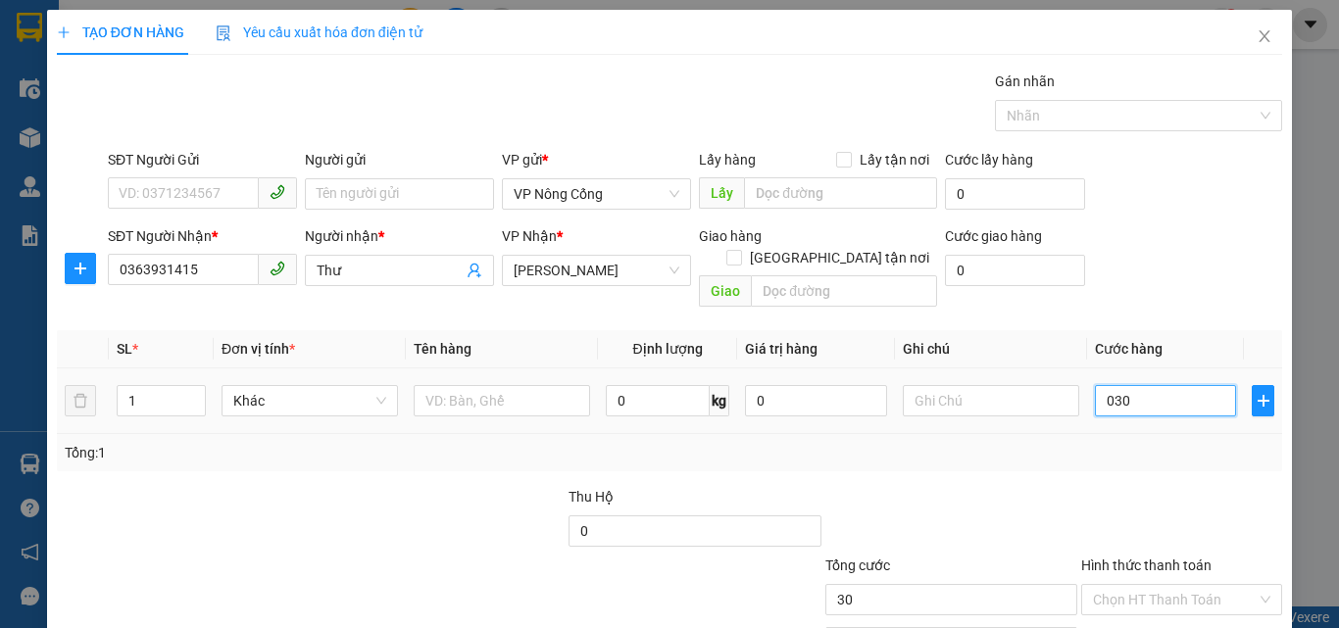
type input "3"
type input "0"
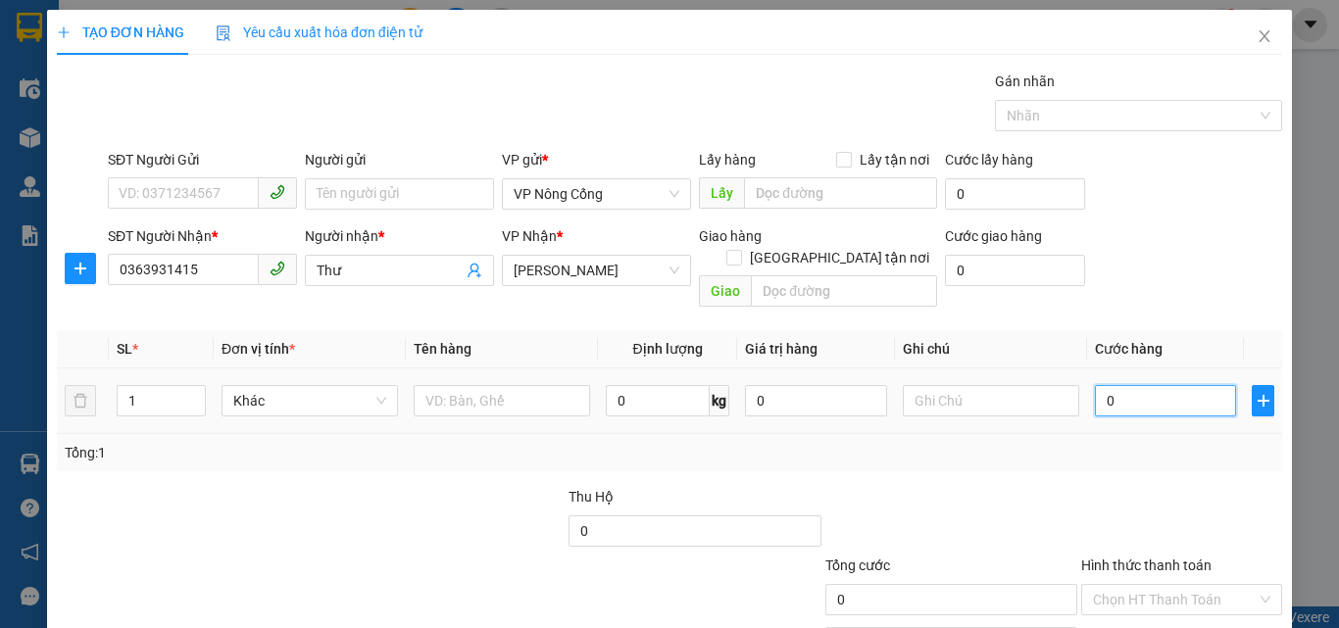
type input "30"
type input "300"
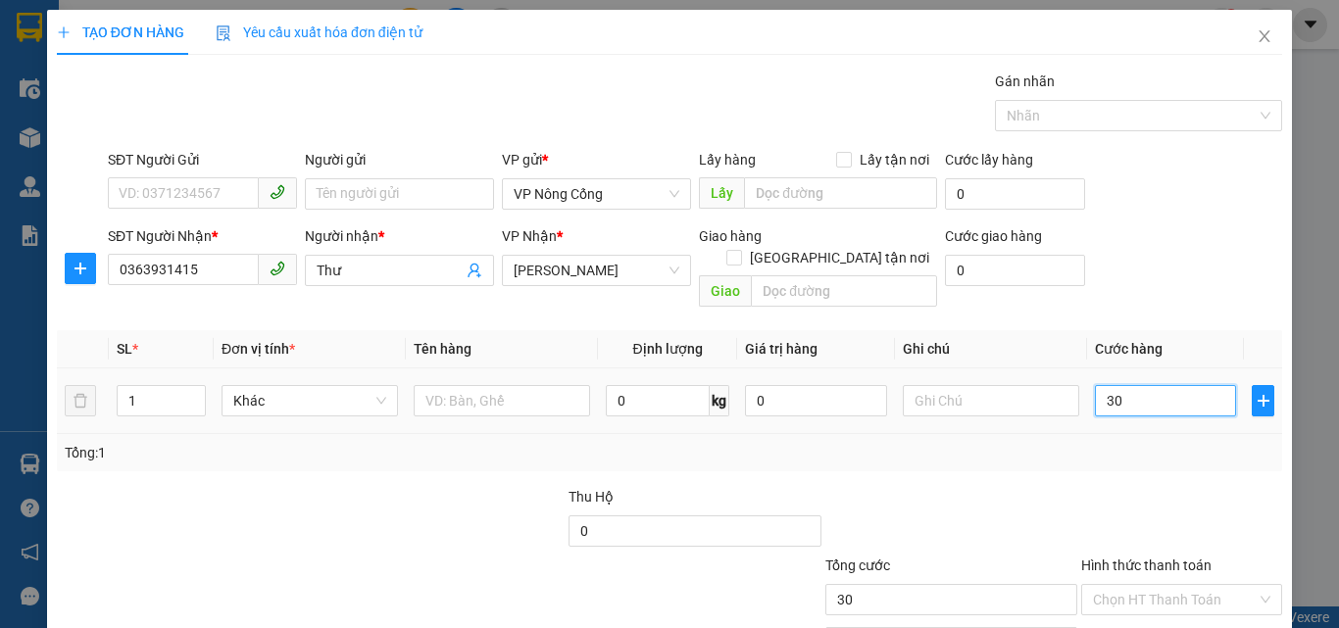
type input "300"
type input "300.000"
click at [1079, 486] on div at bounding box center [1181, 520] width 205 height 69
click at [1256, 584] on div "Chọn HT Thanh Toán" at bounding box center [1181, 599] width 201 height 31
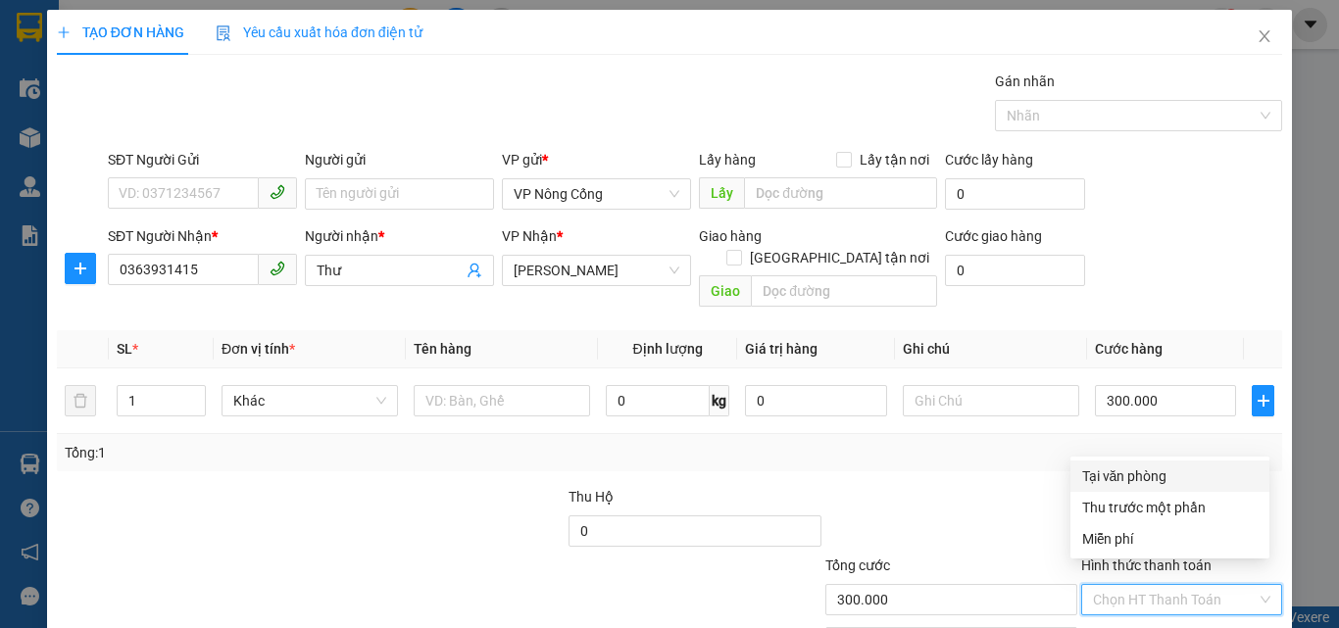
click at [1127, 470] on div "Tại văn phòng" at bounding box center [1169, 477] width 175 height 22
type input "0"
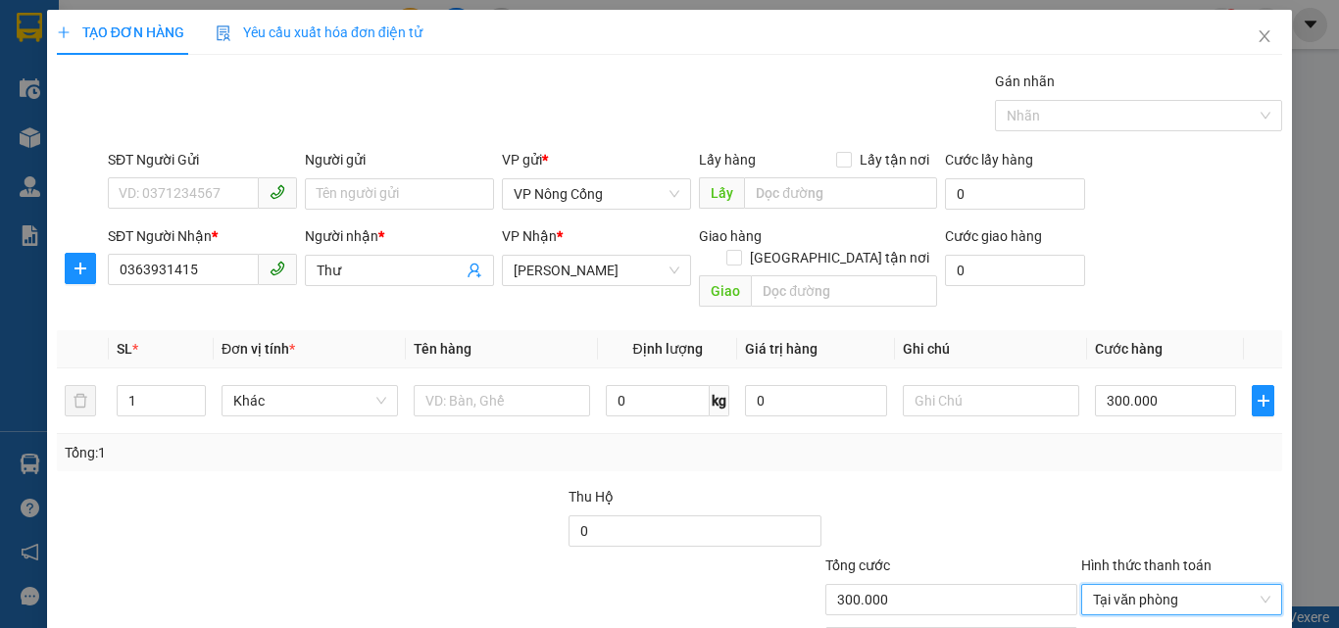
scroll to position [97, 0]
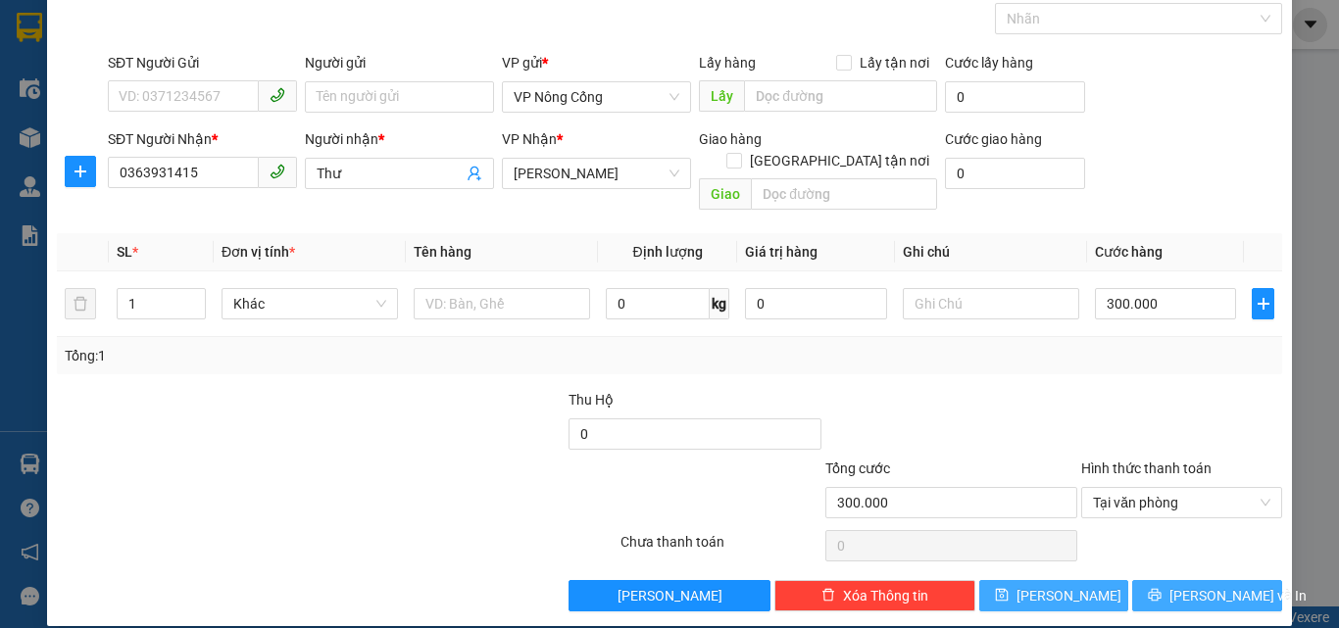
drag, startPoint x: 1156, startPoint y: 572, endPoint x: 1068, endPoint y: 558, distance: 89.3
click at [1156, 588] on icon "printer" at bounding box center [1155, 595] width 14 height 14
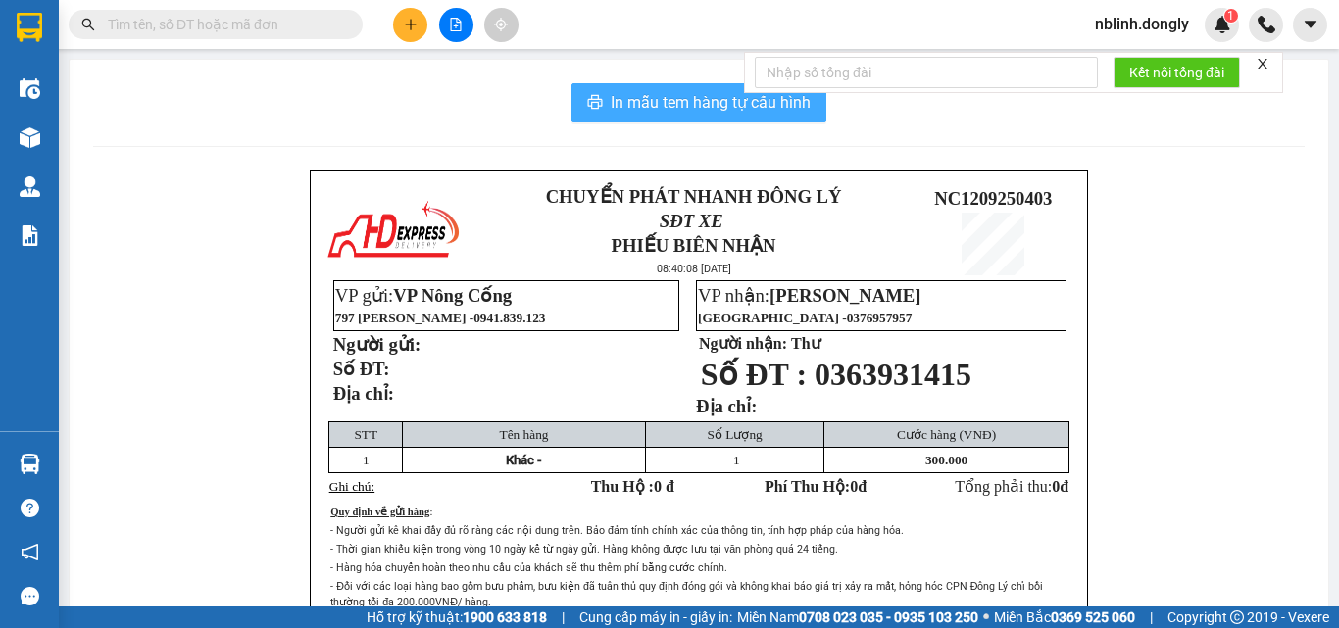
drag, startPoint x: 668, startPoint y: 106, endPoint x: 676, endPoint y: 115, distance: 12.5
click at [668, 107] on span "In mẫu tem hàng tự cấu hình" at bounding box center [711, 102] width 200 height 25
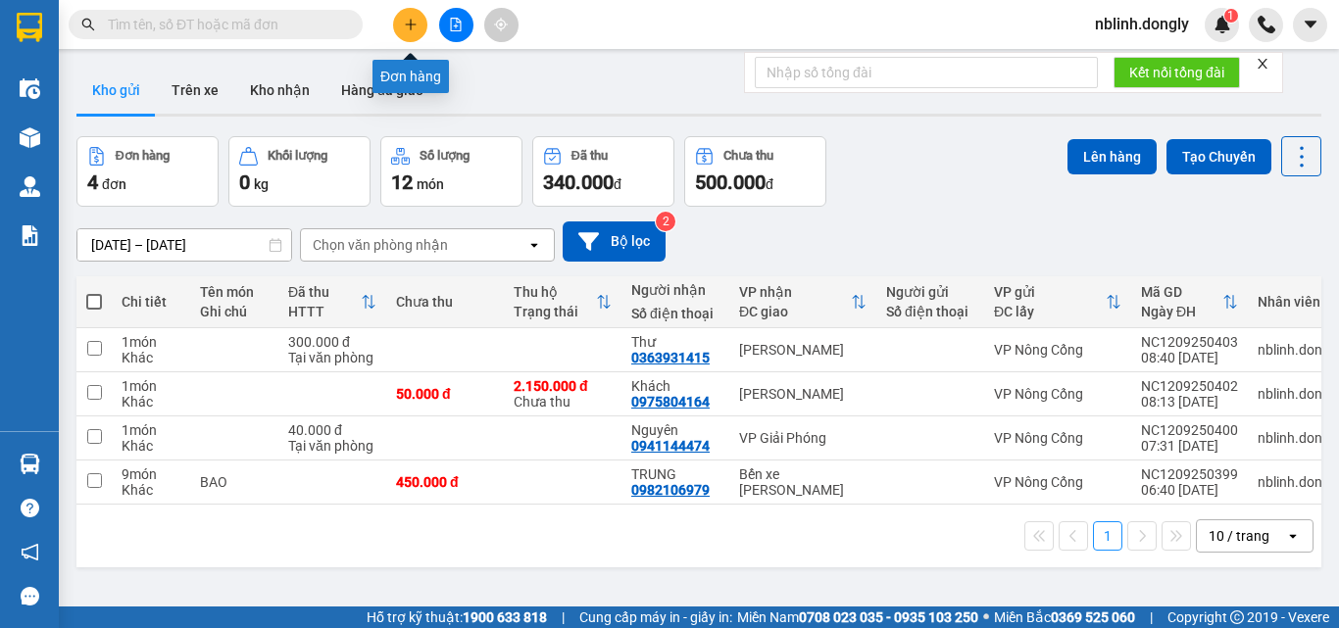
click at [393, 24] on button at bounding box center [410, 25] width 34 height 34
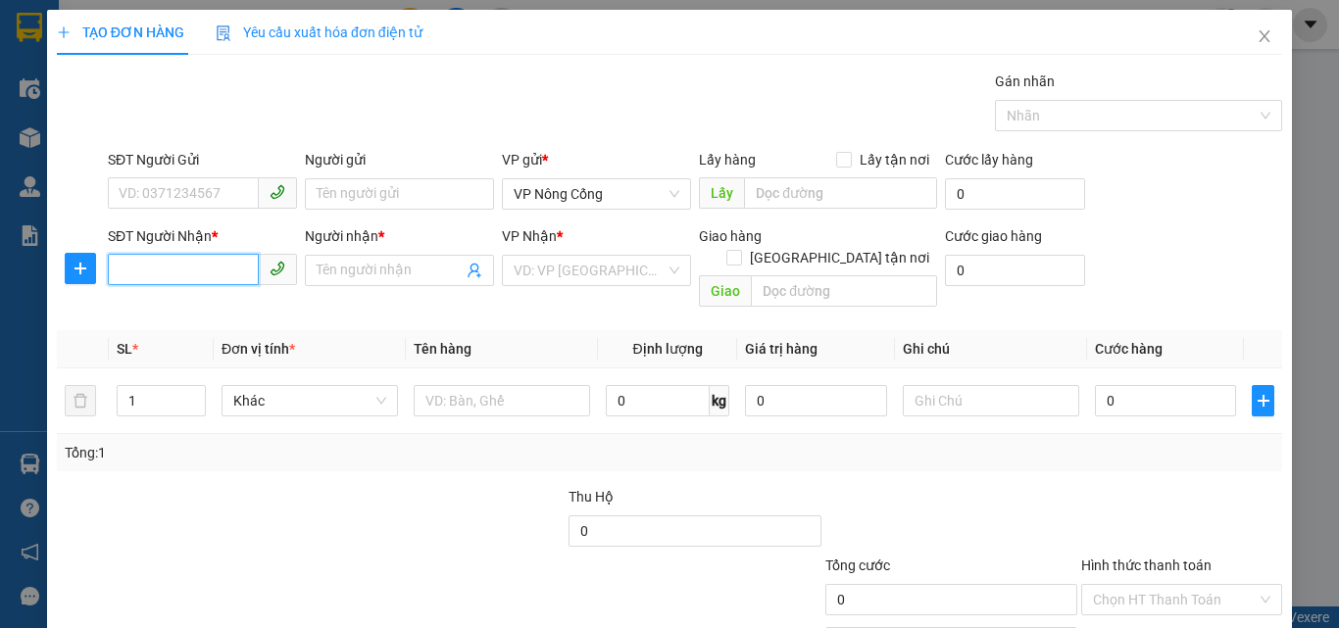
click at [143, 266] on input "SĐT Người Nhận *" at bounding box center [183, 269] width 151 height 31
type input "0963129686"
click at [384, 280] on input "Người nhận *" at bounding box center [390, 271] width 146 height 22
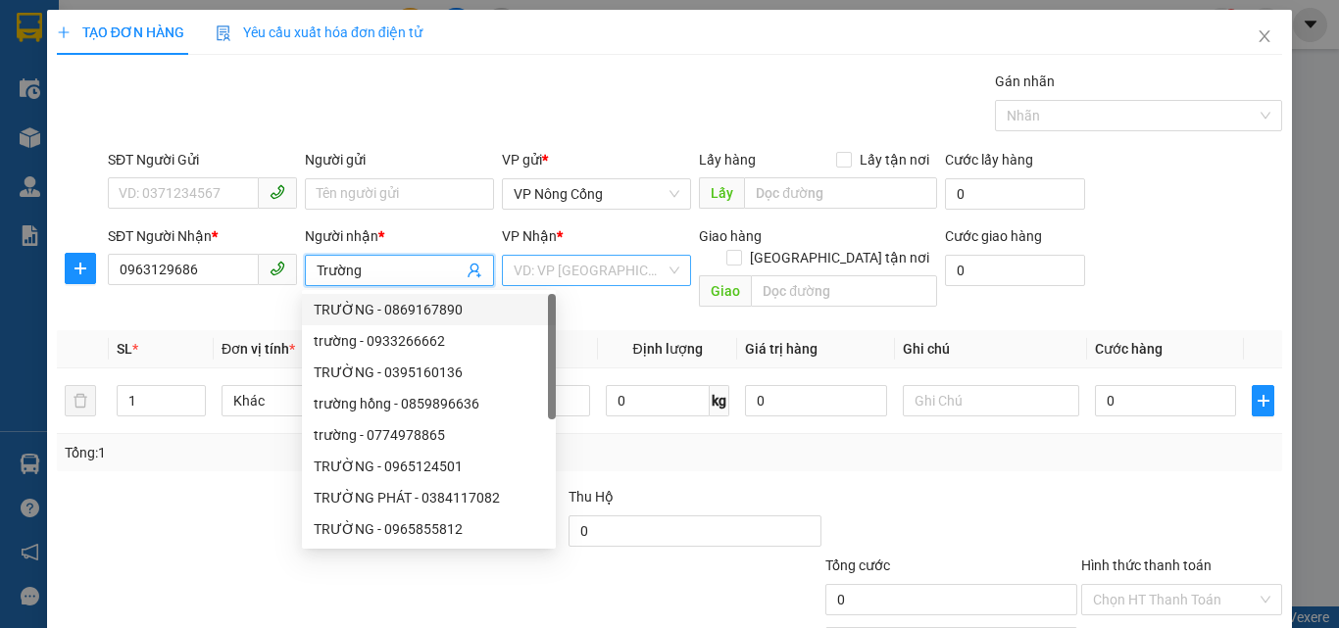
type input "Trường"
click at [531, 264] on input "search" at bounding box center [590, 270] width 152 height 29
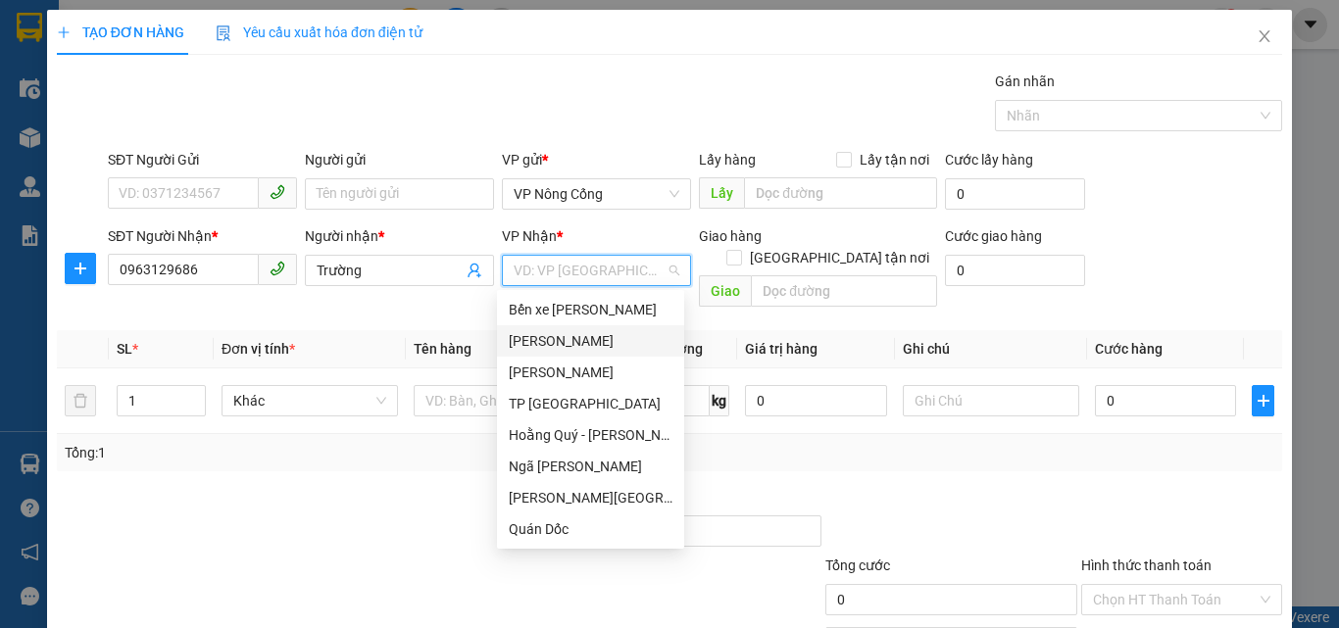
scroll to position [282, 0]
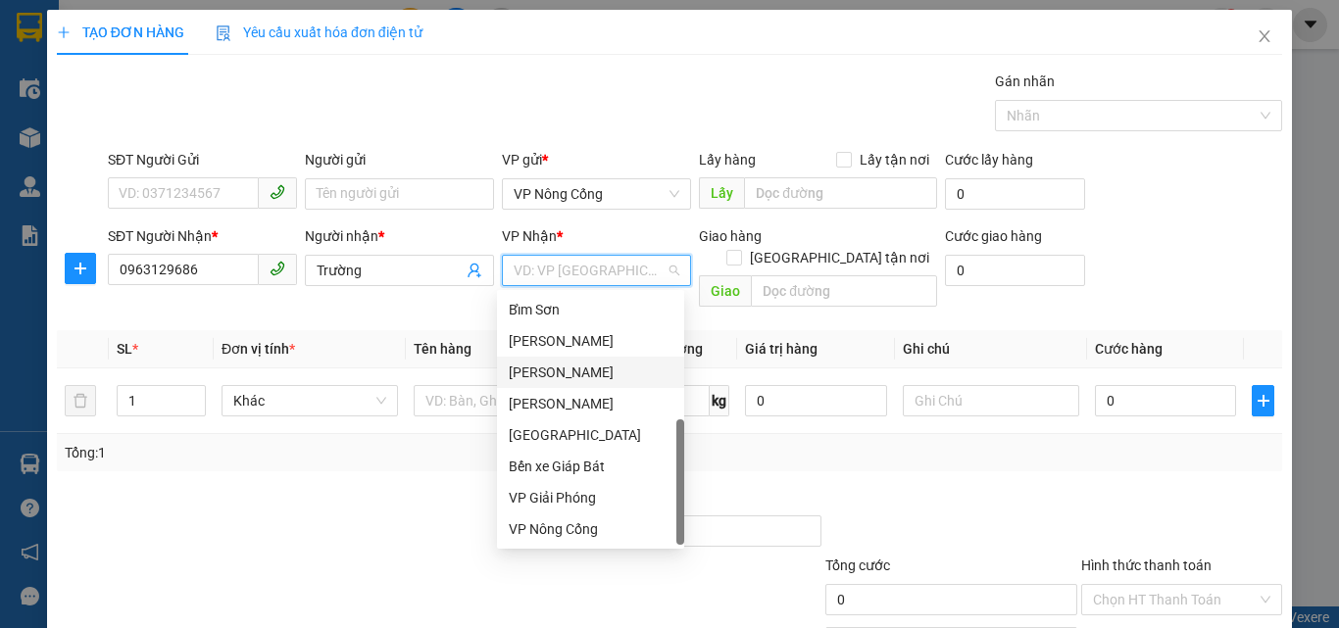
click at [581, 365] on div "Thái Nguyên" at bounding box center [591, 373] width 164 height 22
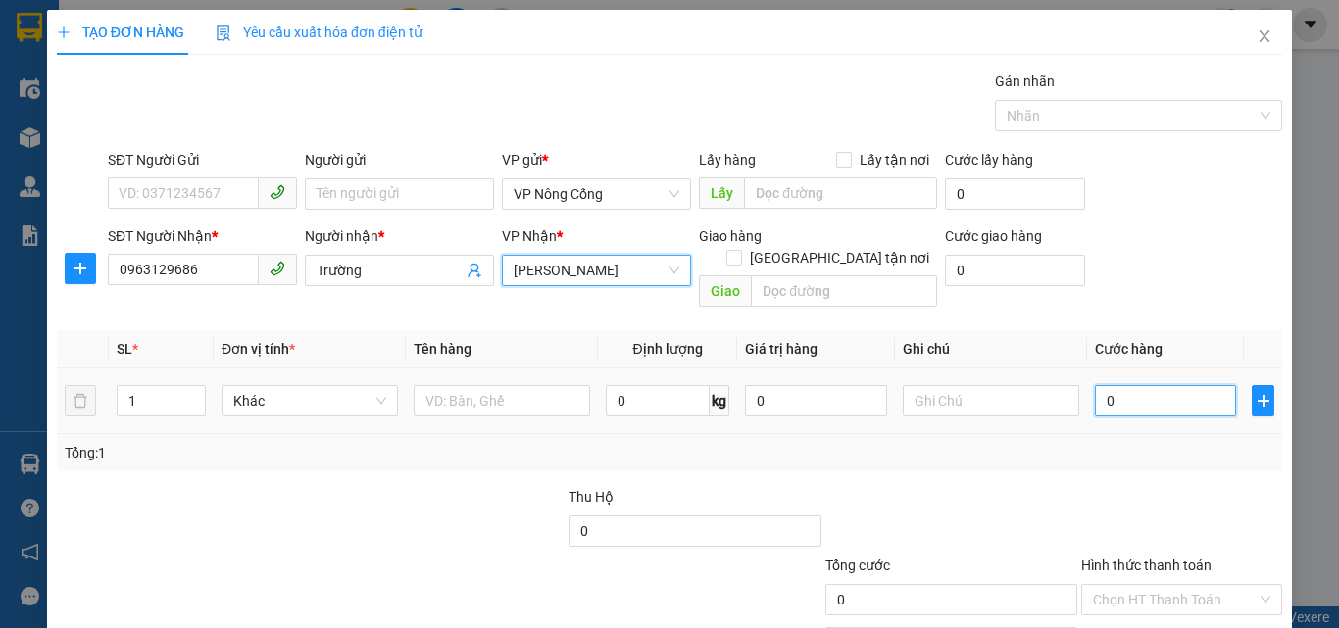
click at [1133, 385] on input "0" at bounding box center [1165, 400] width 141 height 31
type input "1"
type input "10"
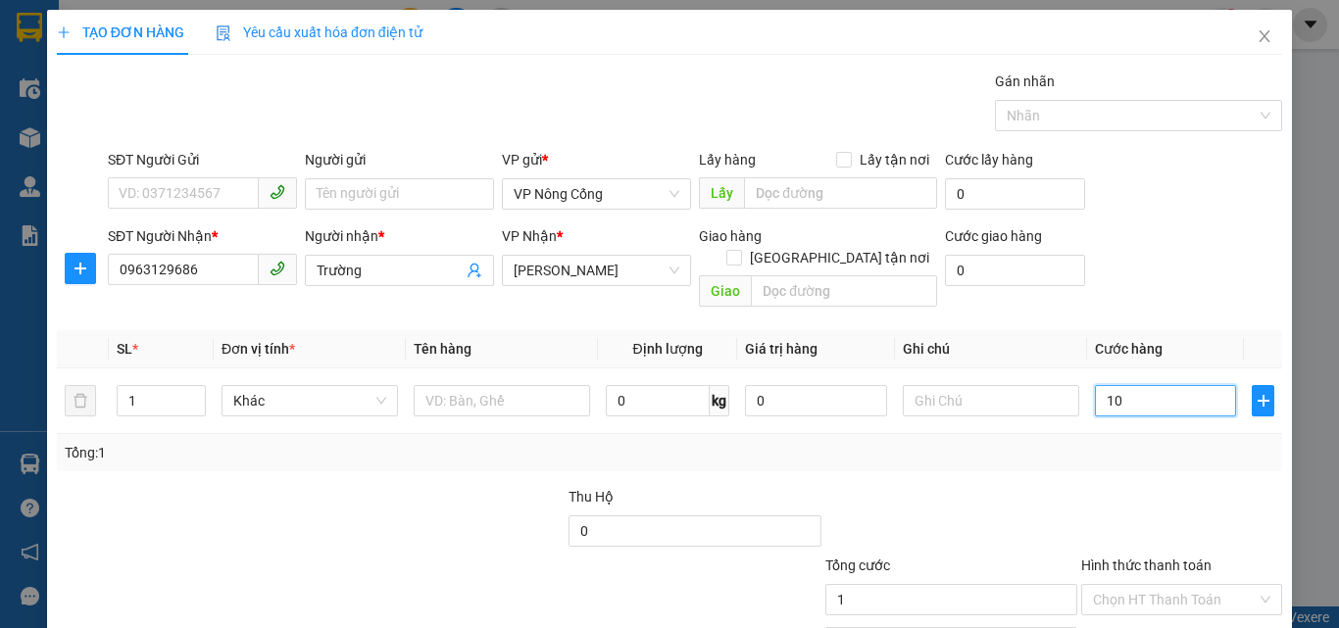
type input "10"
type input "100"
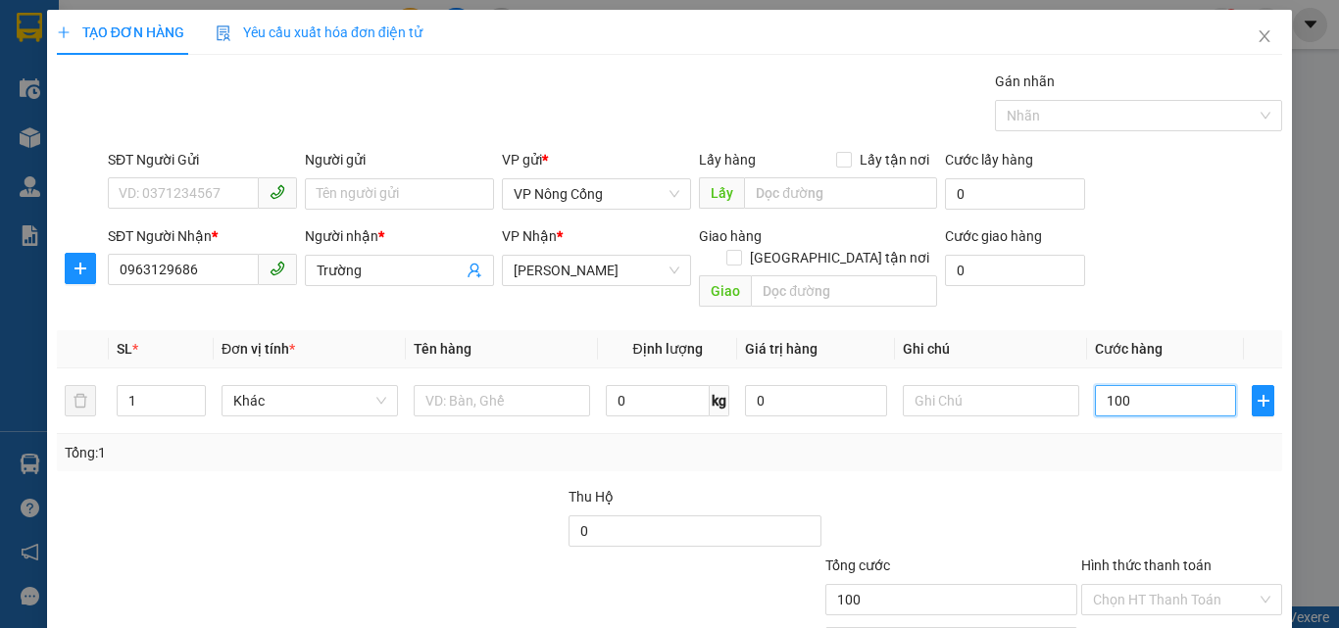
scroll to position [97, 0]
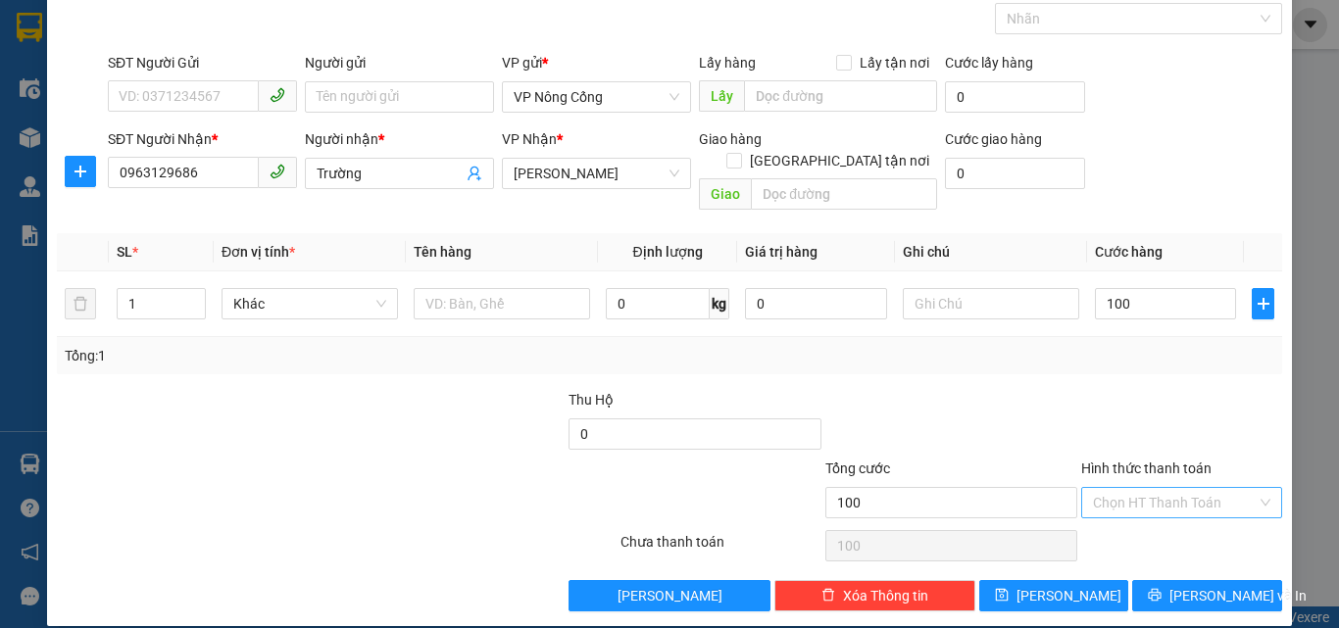
type input "100.000"
click at [1159, 488] on input "Hình thức thanh toán" at bounding box center [1175, 502] width 164 height 29
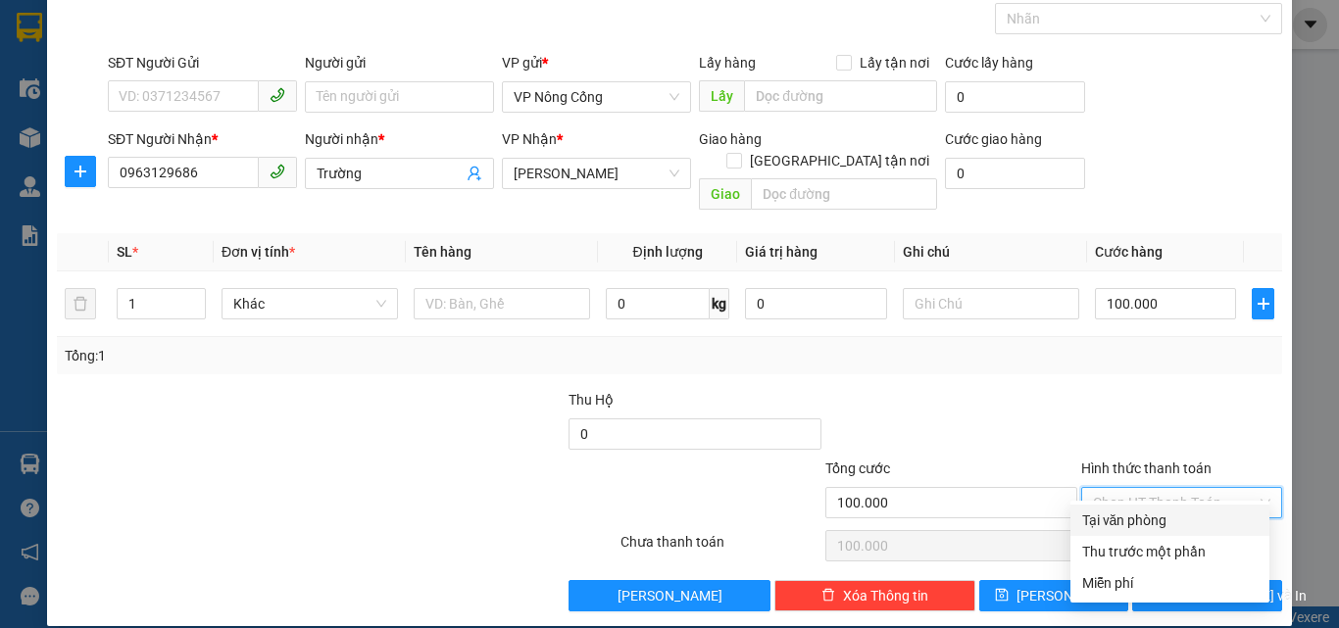
click at [1124, 526] on div "Tại văn phòng" at bounding box center [1169, 521] width 175 height 22
type input "0"
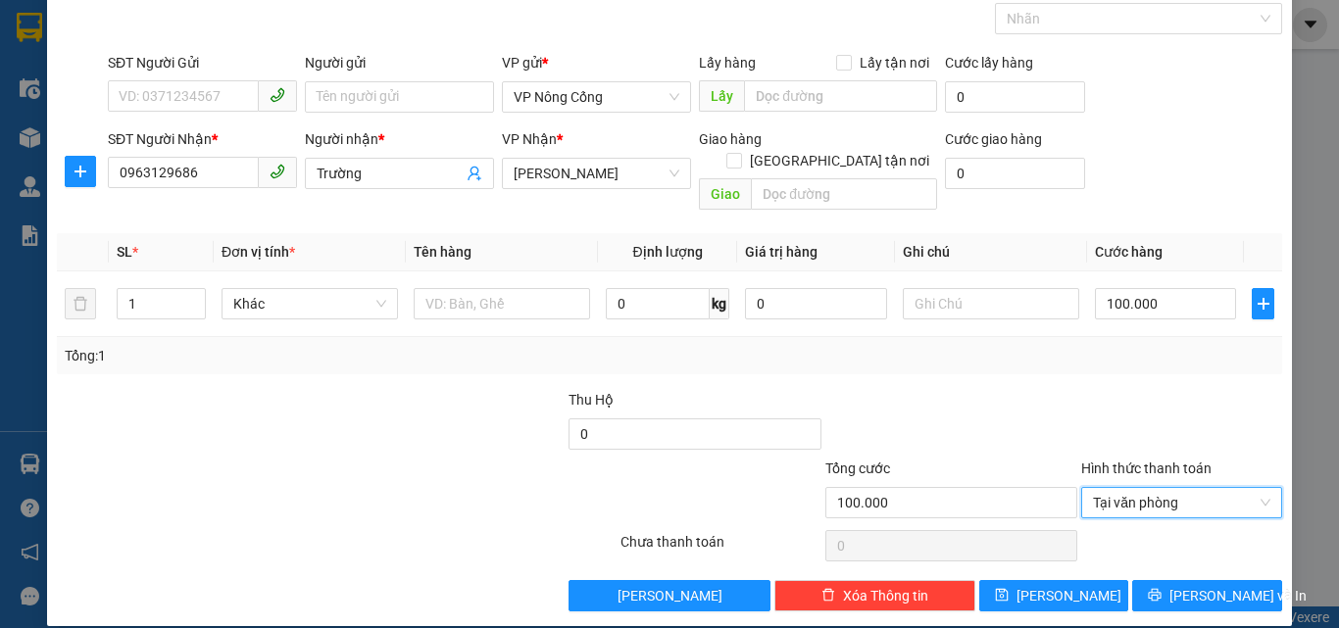
click at [1087, 390] on div at bounding box center [1181, 423] width 205 height 69
click at [1162, 556] on div "Transit Pickup Surcharge Ids Transit Deliver Surcharge Ids Transit Deliver Surc…" at bounding box center [669, 293] width 1225 height 638
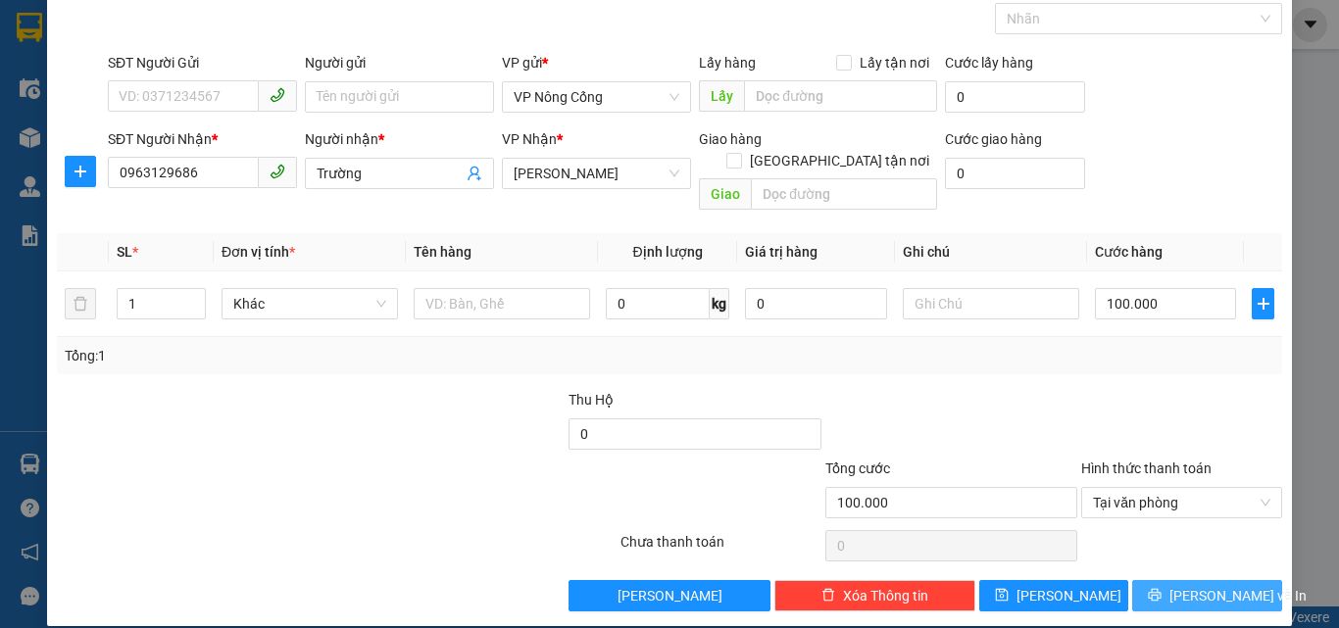
click at [1160, 589] on icon "printer" at bounding box center [1155, 595] width 13 height 13
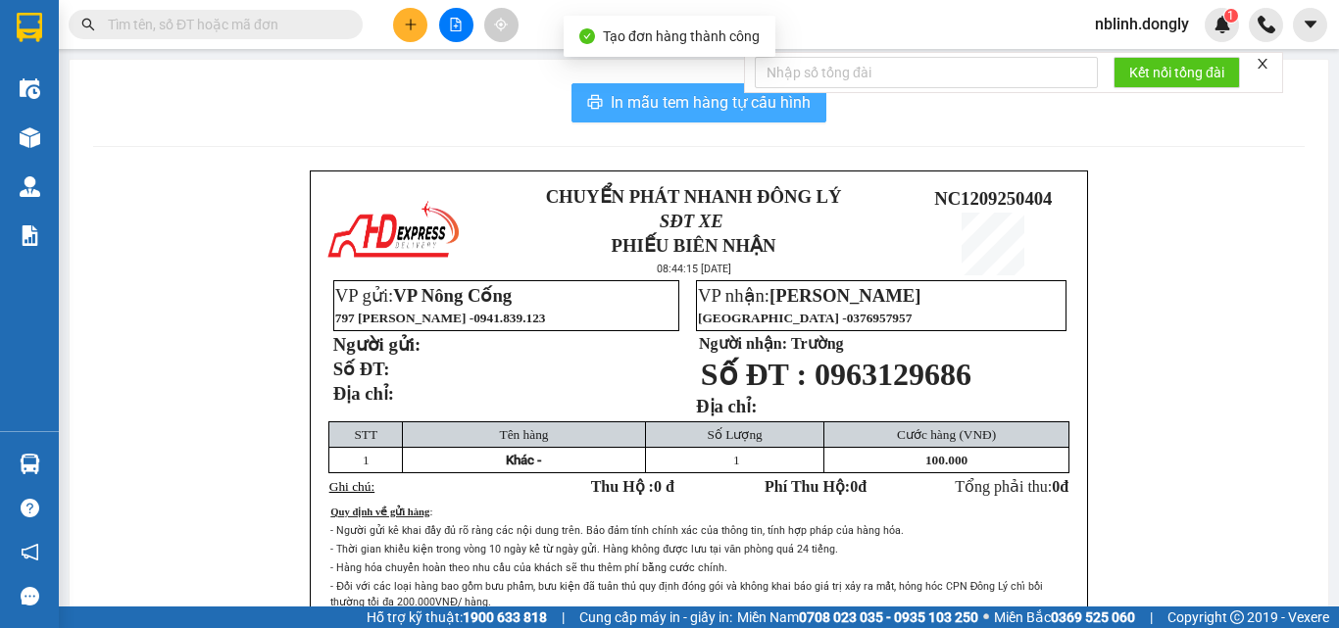
click at [653, 104] on span "In mẫu tem hàng tự cấu hình" at bounding box center [711, 102] width 200 height 25
